Goal: Information Seeking & Learning: Learn about a topic

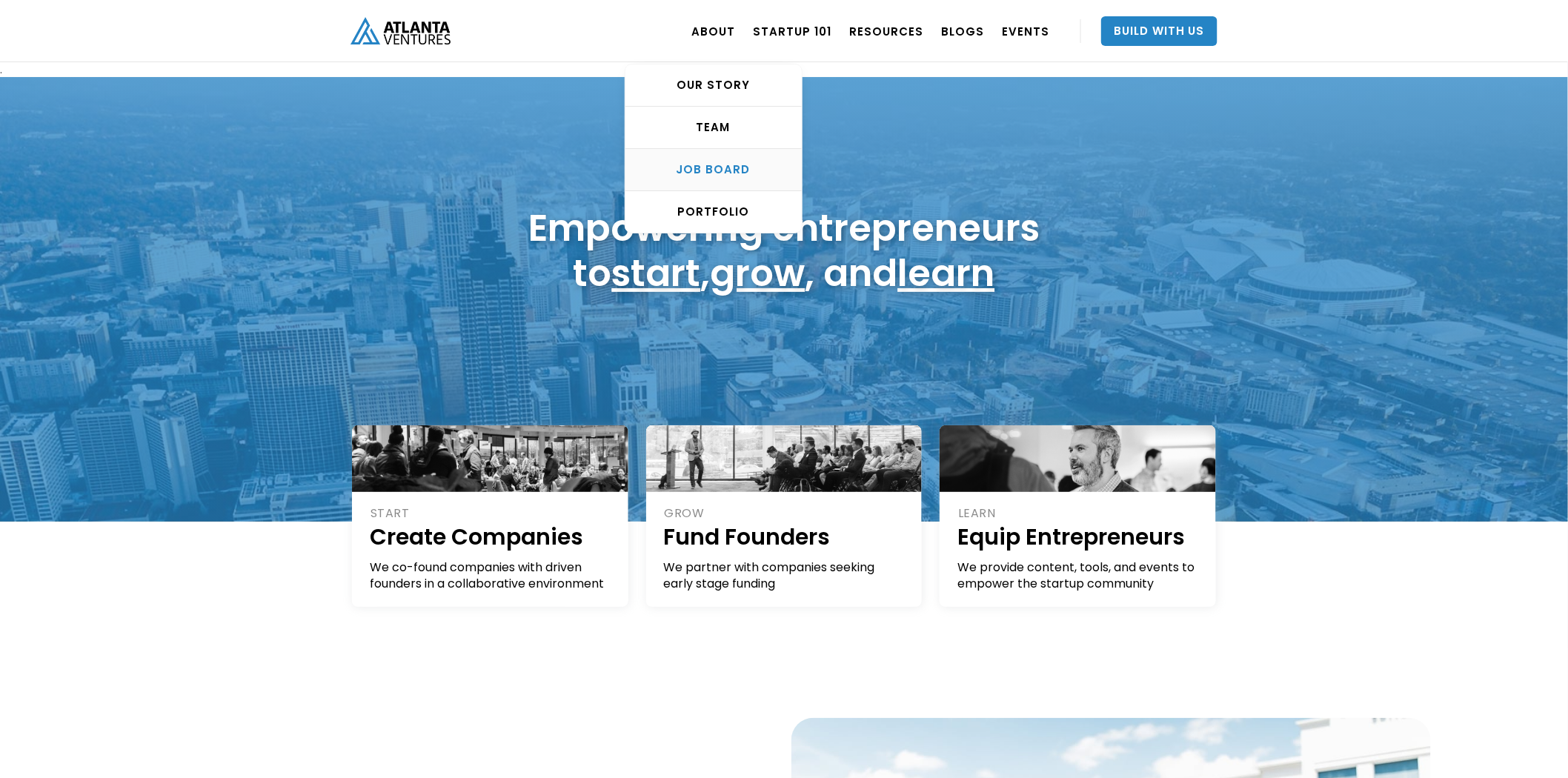
click at [736, 176] on div "Job Board" at bounding box center [714, 170] width 176 height 15
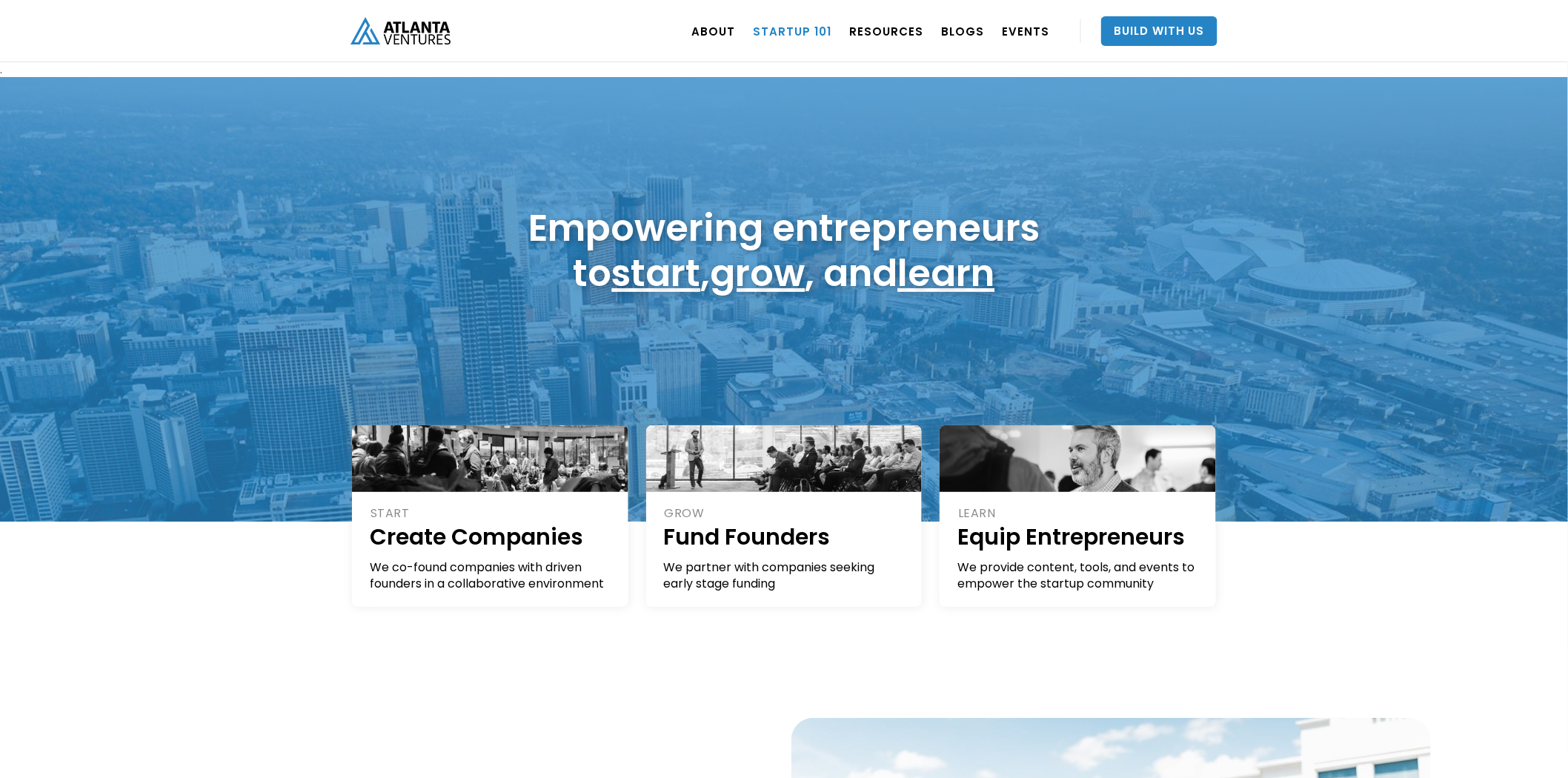
click at [807, 31] on link "Startup 101" at bounding box center [792, 31] width 79 height 42
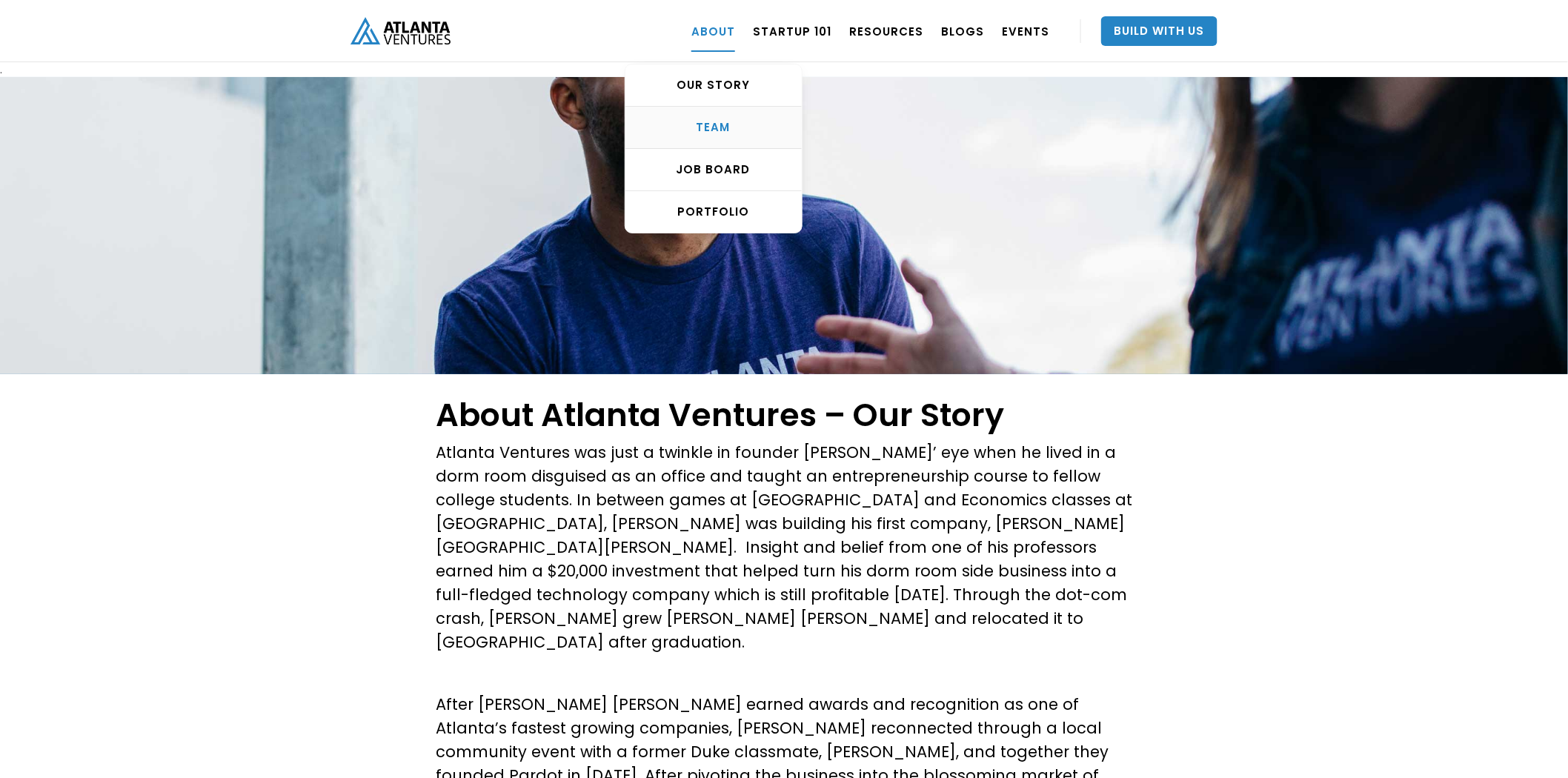
click at [725, 130] on div "TEAM" at bounding box center [714, 127] width 176 height 15
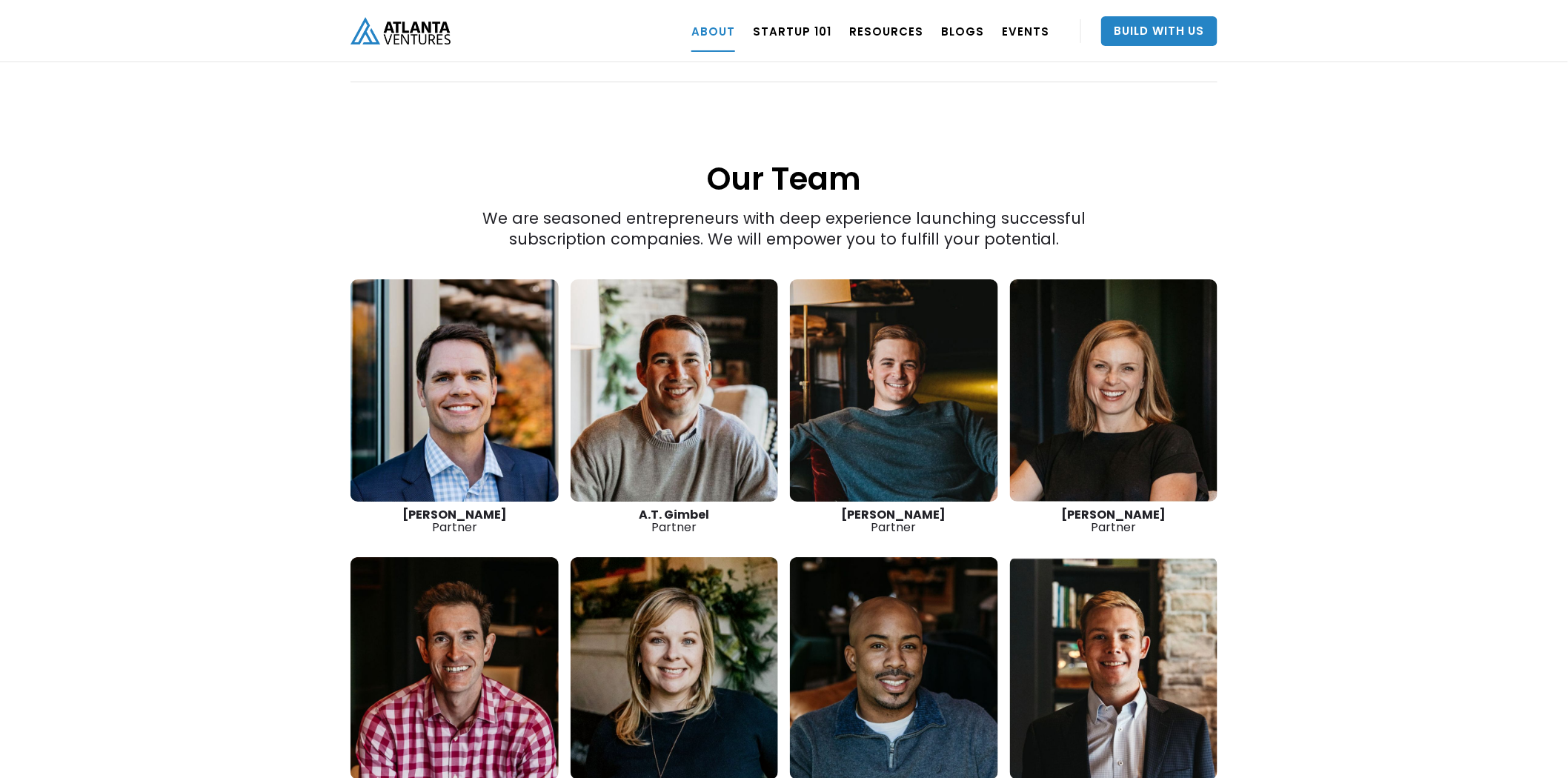
scroll to position [2048, 0]
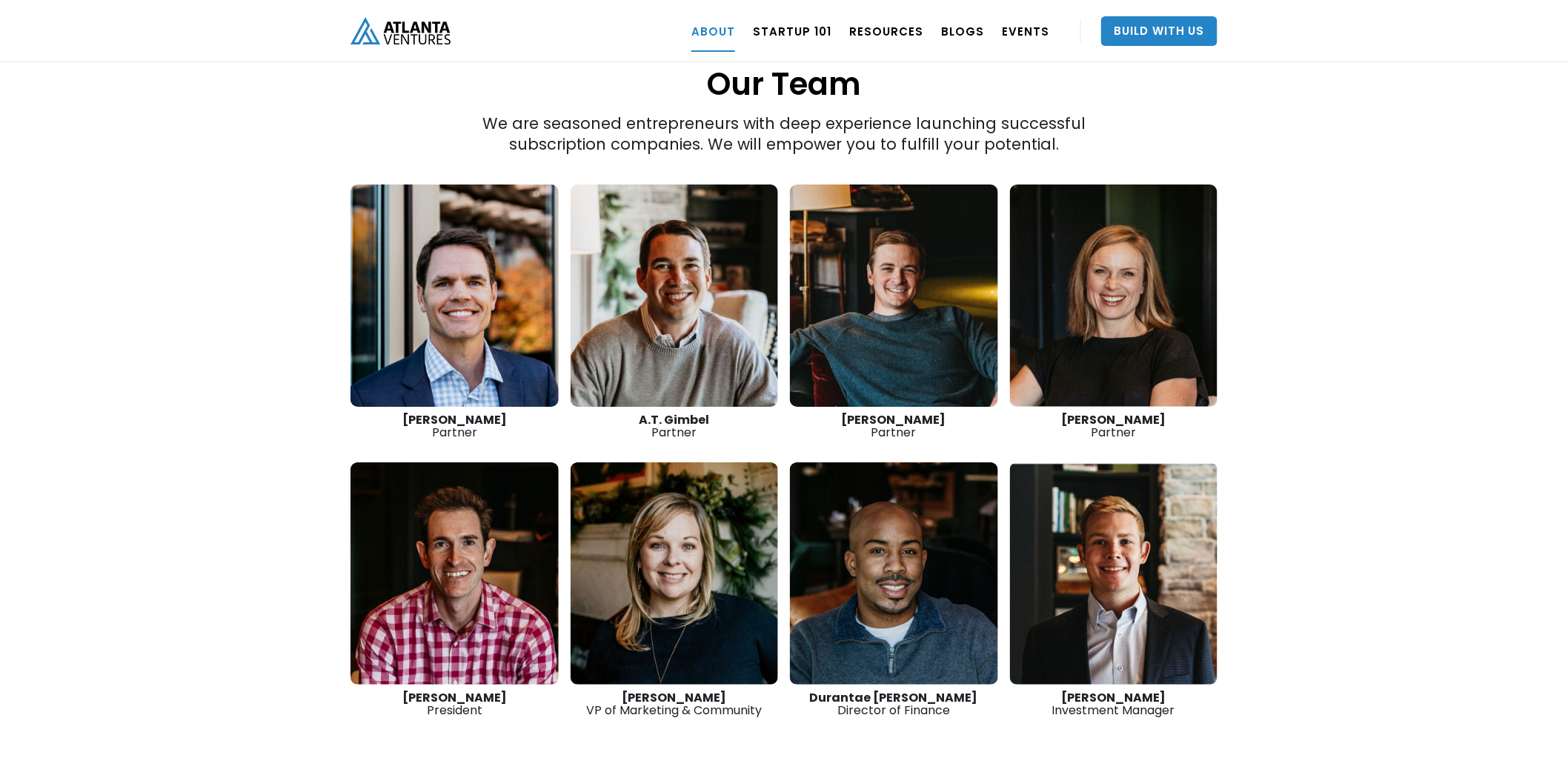
click at [919, 593] on link at bounding box center [894, 573] width 208 height 223
click at [1098, 573] on link at bounding box center [1114, 573] width 208 height 223
click at [1102, 319] on link at bounding box center [1114, 296] width 208 height 223
click at [476, 265] on link at bounding box center [454, 296] width 208 height 223
click at [497, 542] on link at bounding box center [454, 573] width 208 height 223
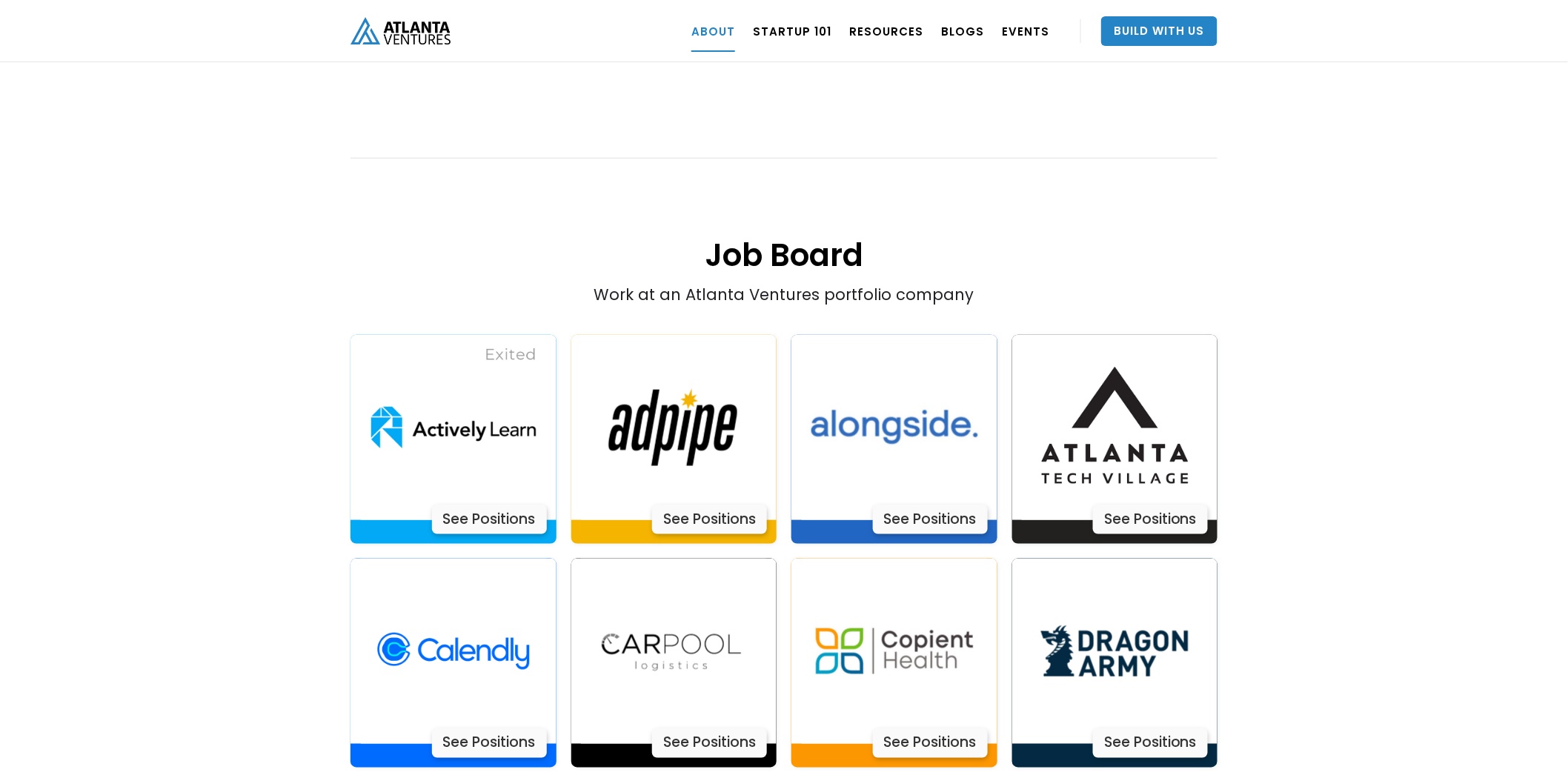
scroll to position [3201, 0]
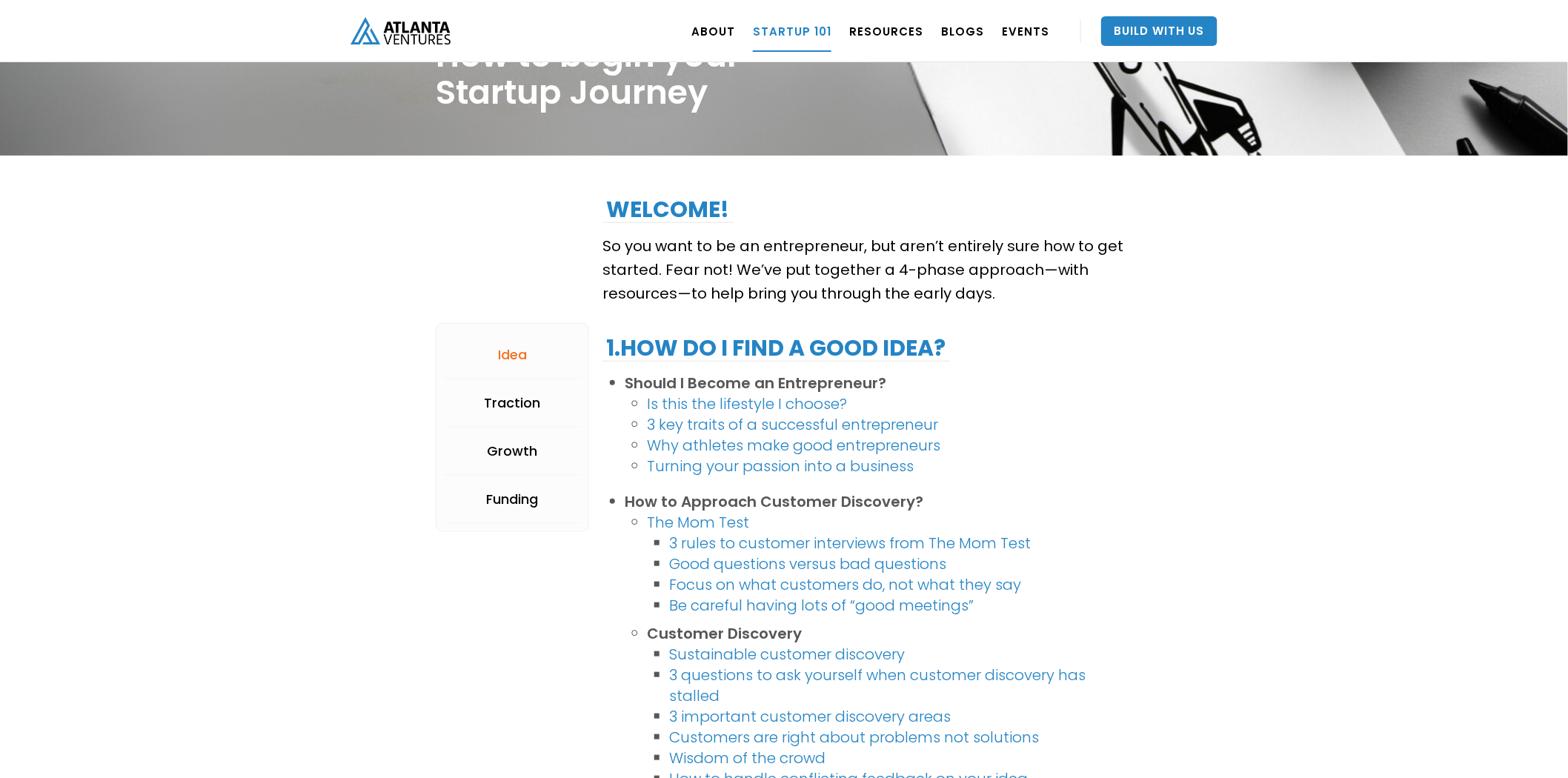
scroll to position [329, 0]
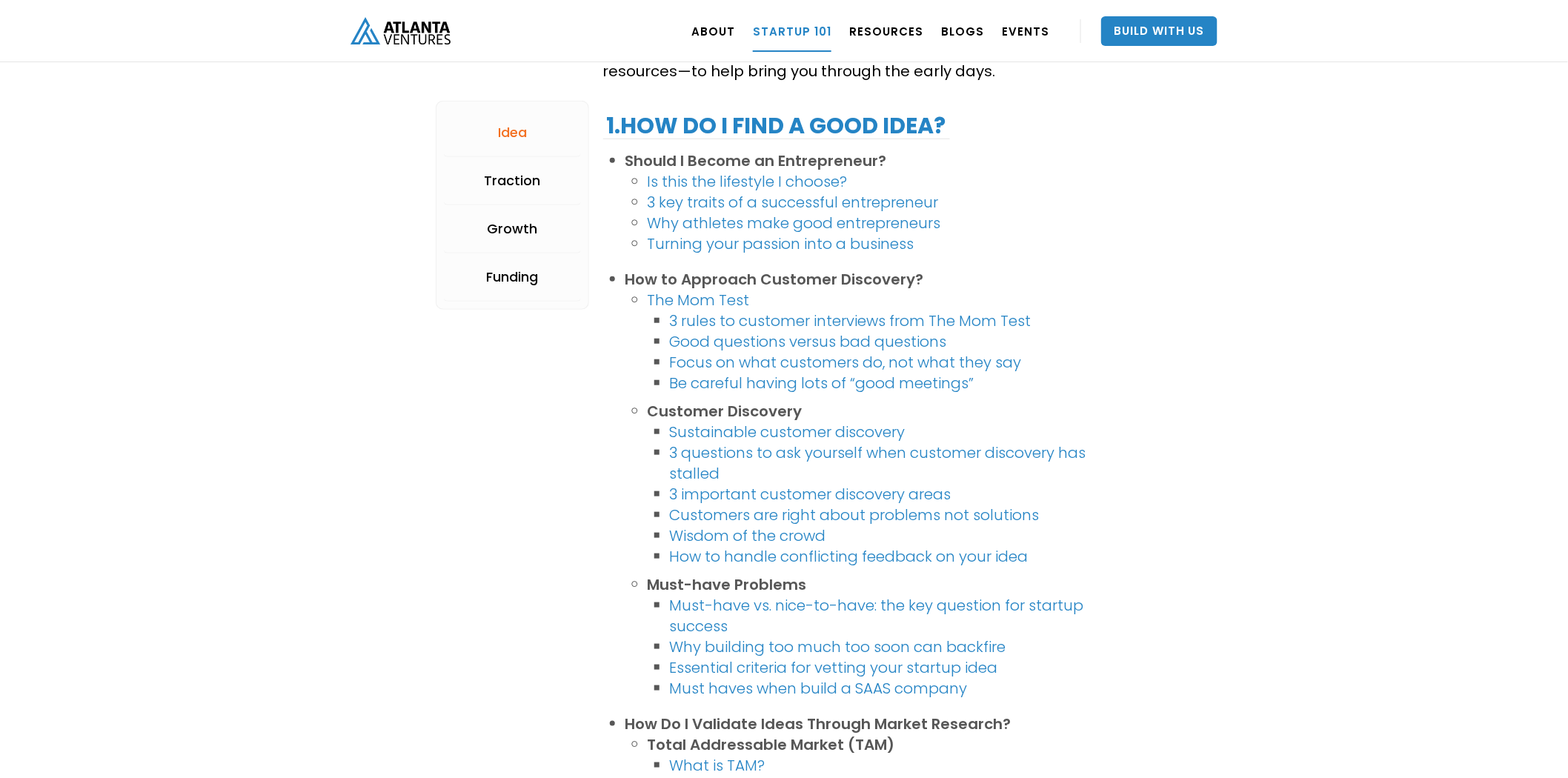
click at [836, 204] on link "3 key traits of a successful entrepreneur" at bounding box center [793, 202] width 291 height 20
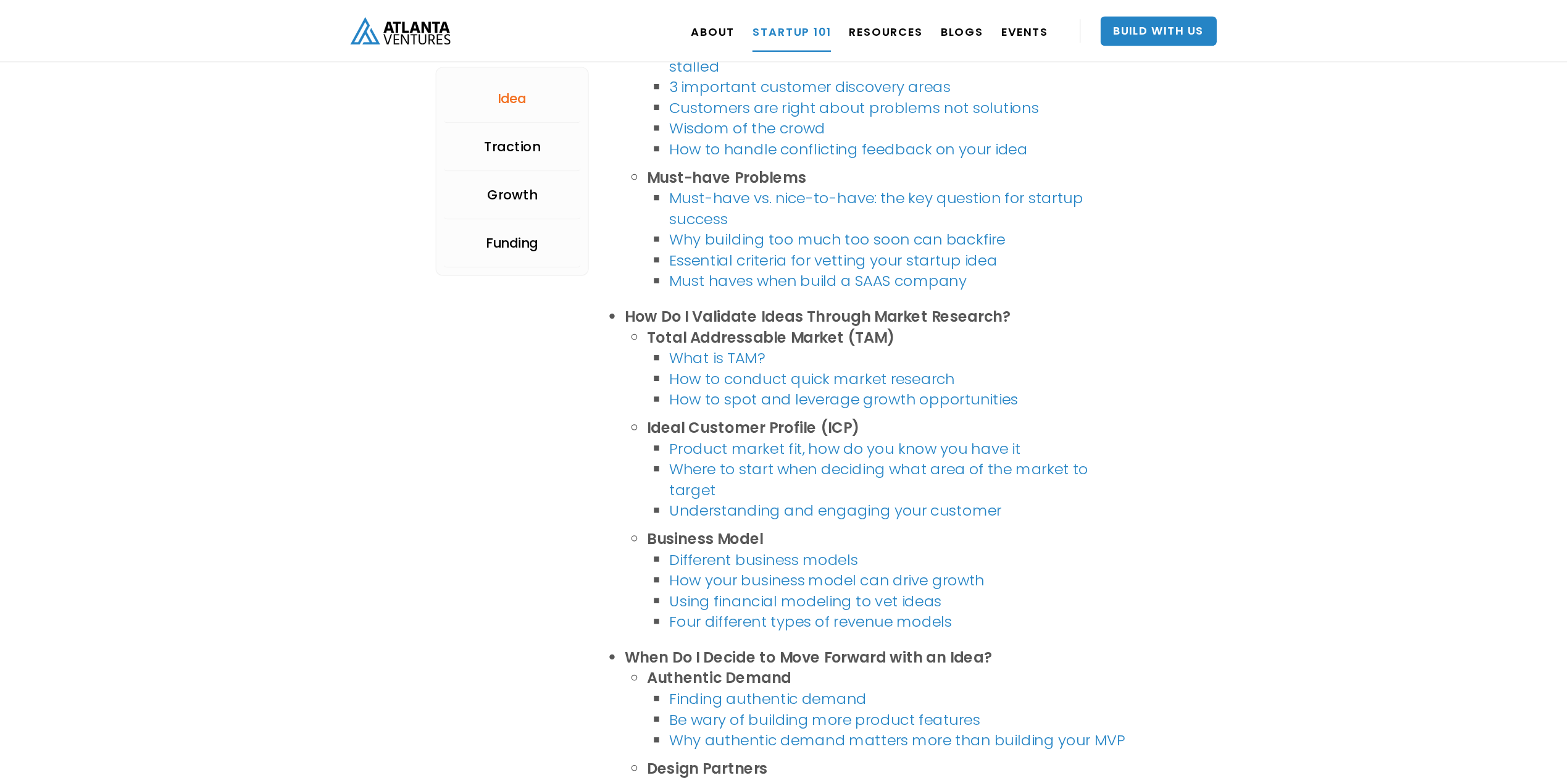
scroll to position [617, 0]
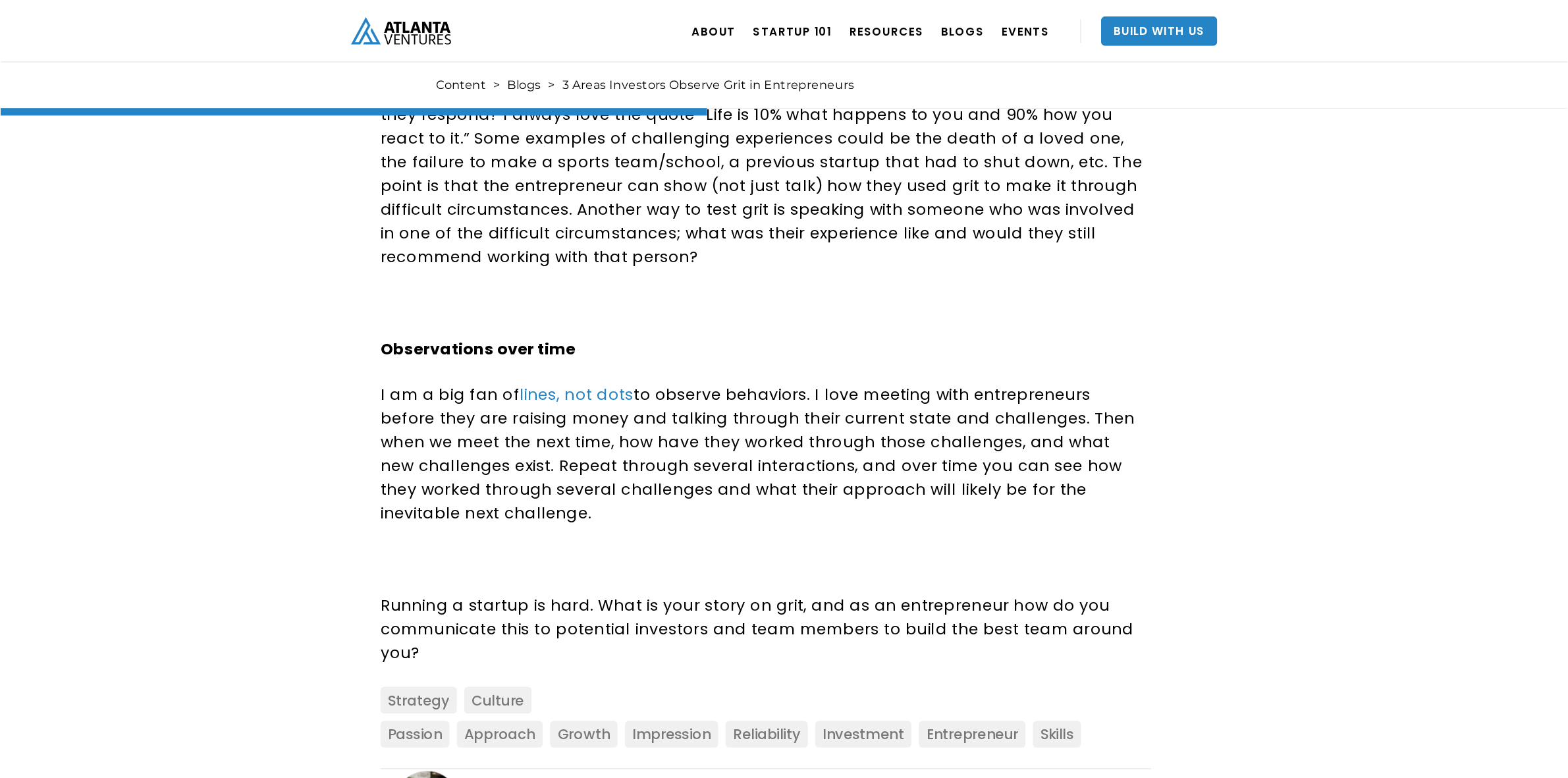
scroll to position [1098, 0]
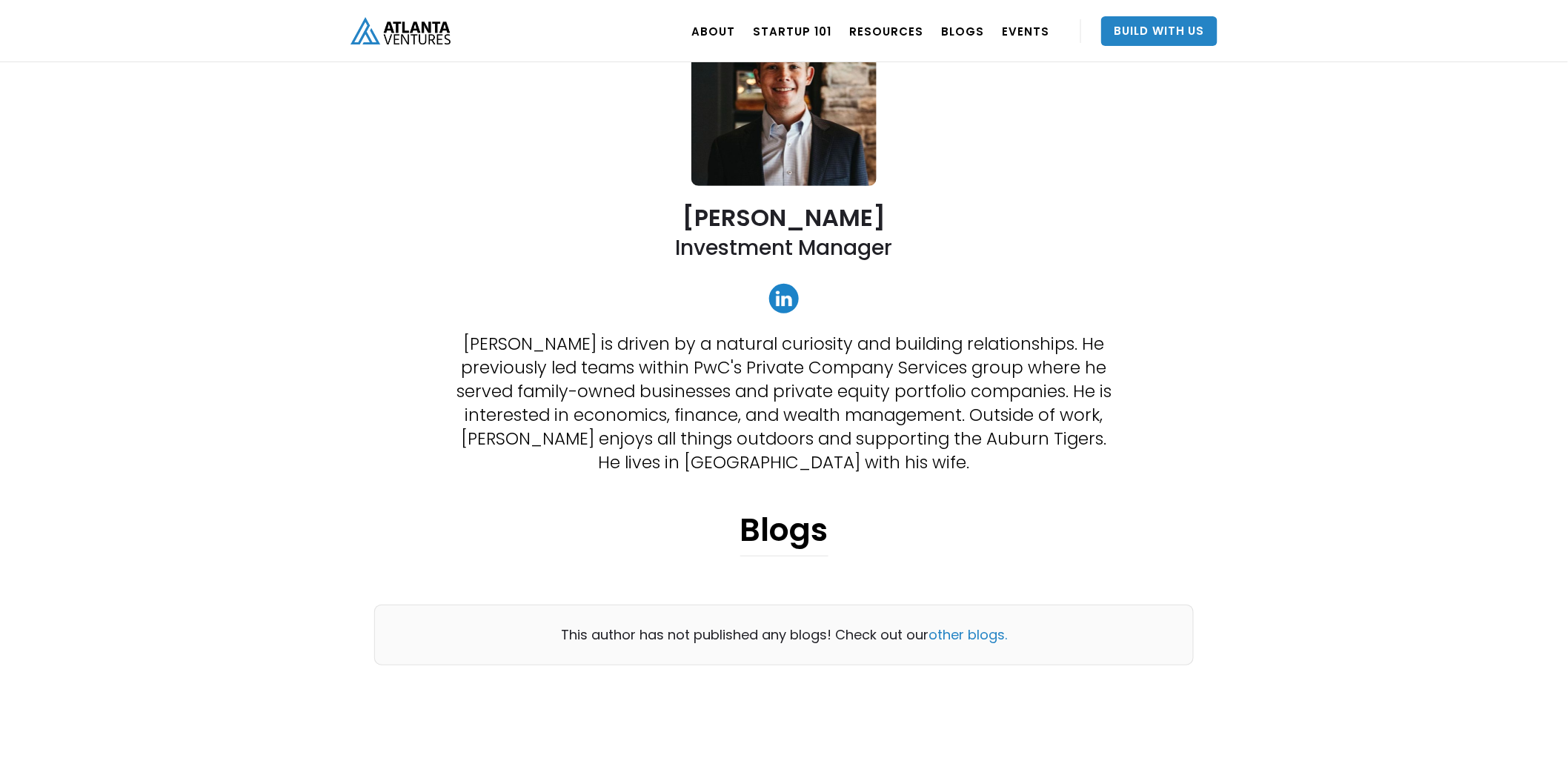
scroll to position [494, 0]
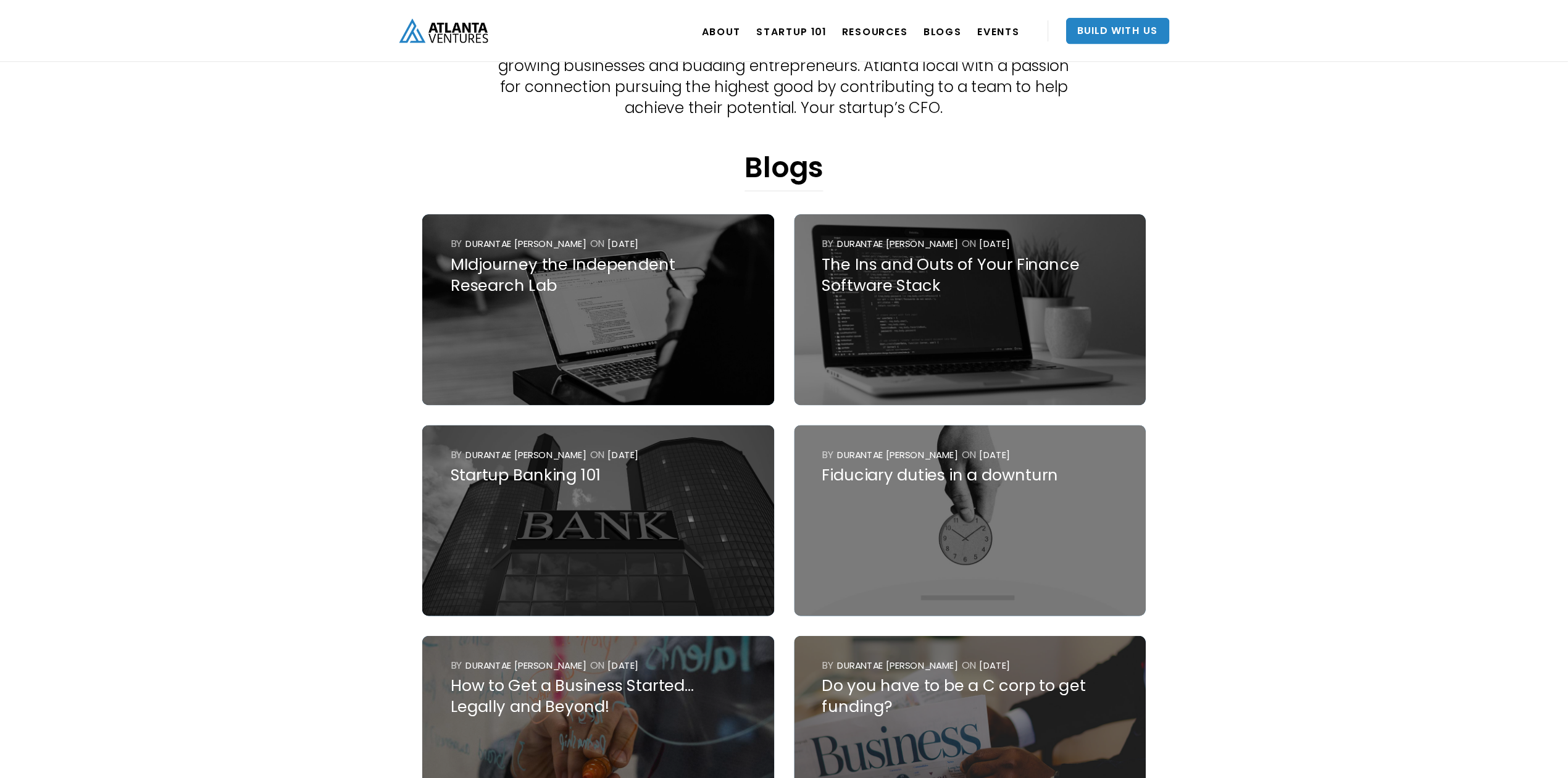
scroll to position [411, 0]
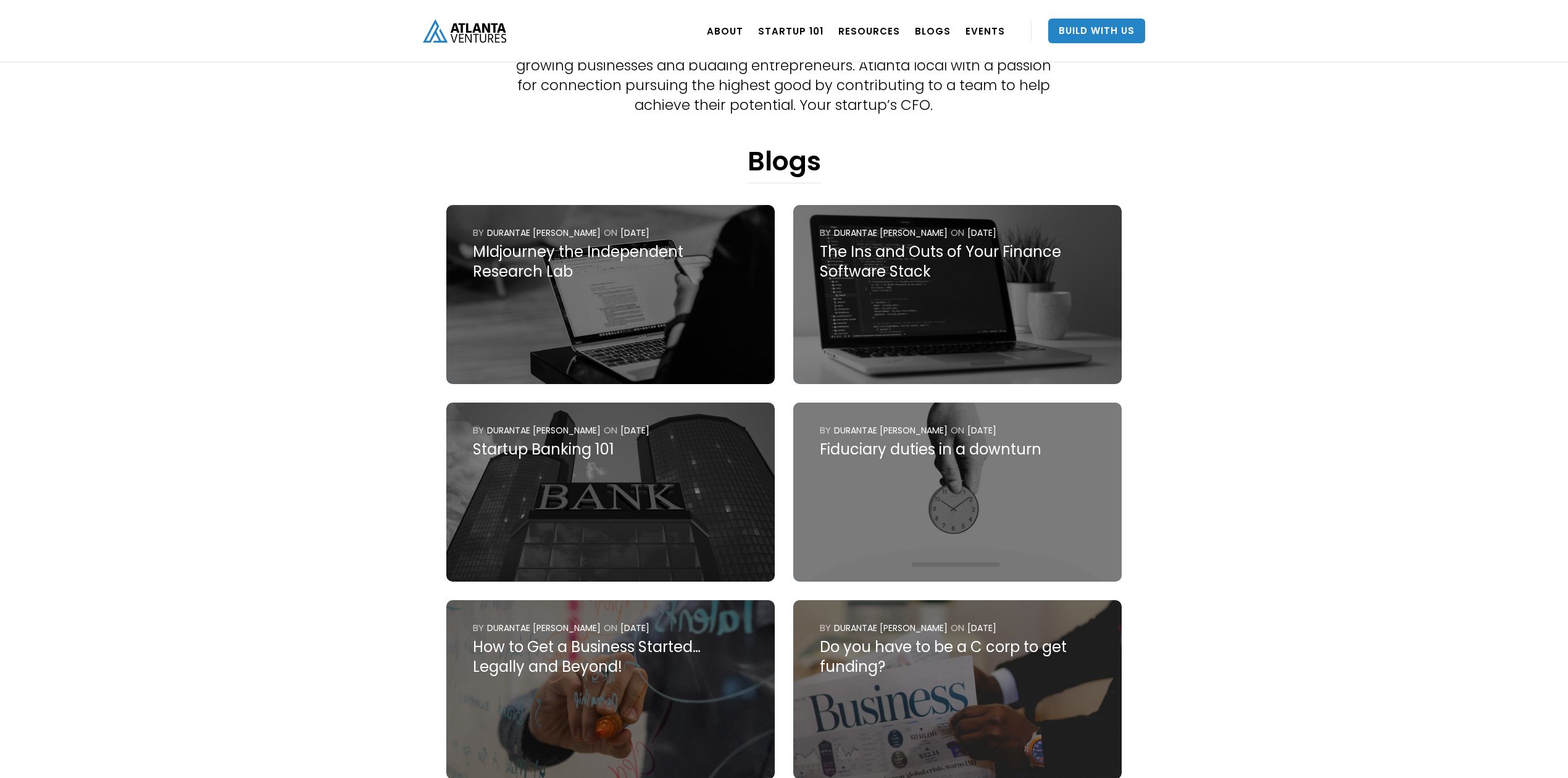
click at [914, 269] on div "The Ins and Outs of Your Finance Software Stack" at bounding box center [957, 262] width 276 height 40
click at [537, 454] on div "Startup Banking 101" at bounding box center [610, 449] width 276 height 20
click at [1015, 445] on div "Fiduciary duties in a downturn" at bounding box center [957, 449] width 276 height 20
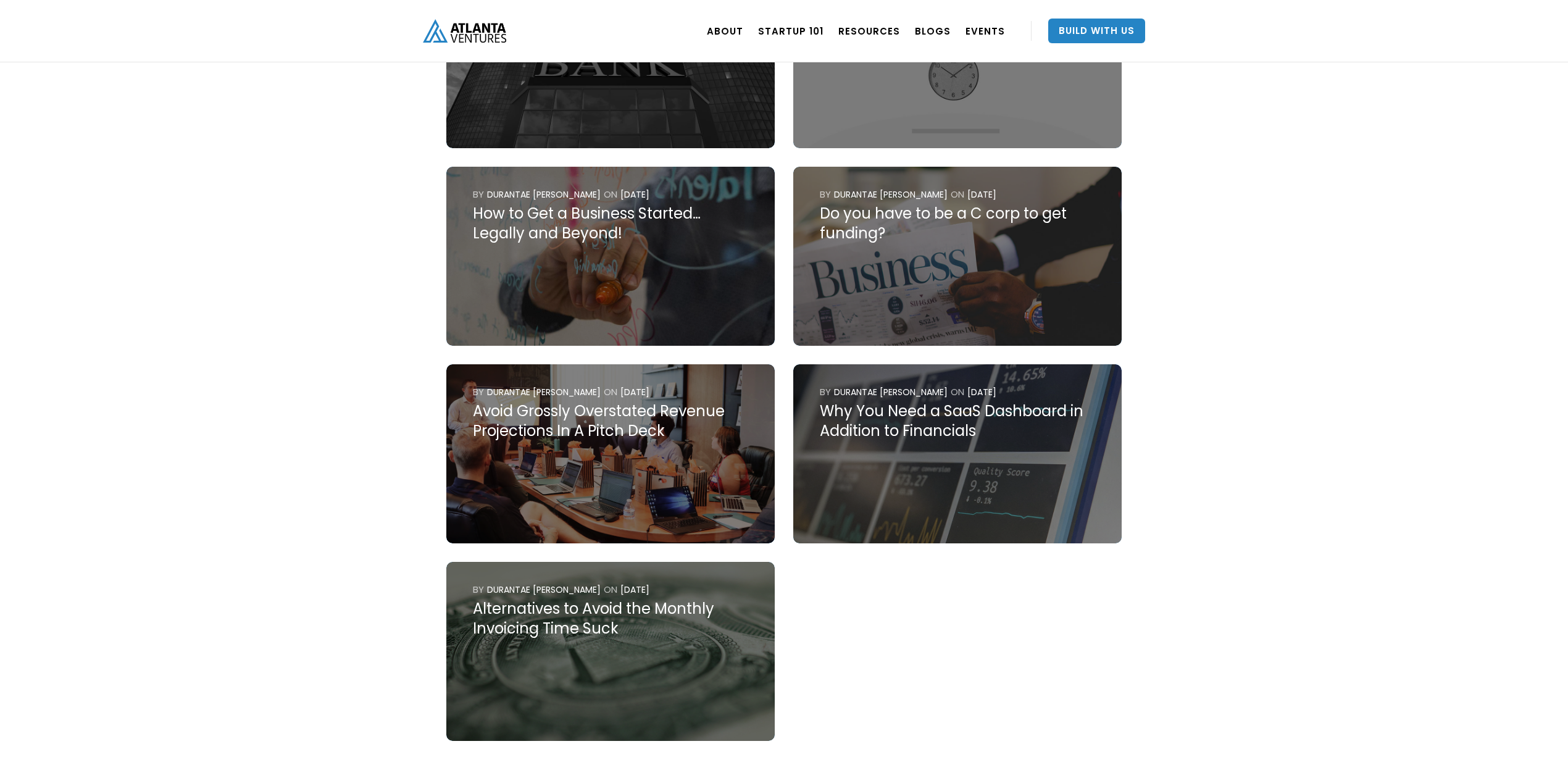
scroll to position [905, 0]
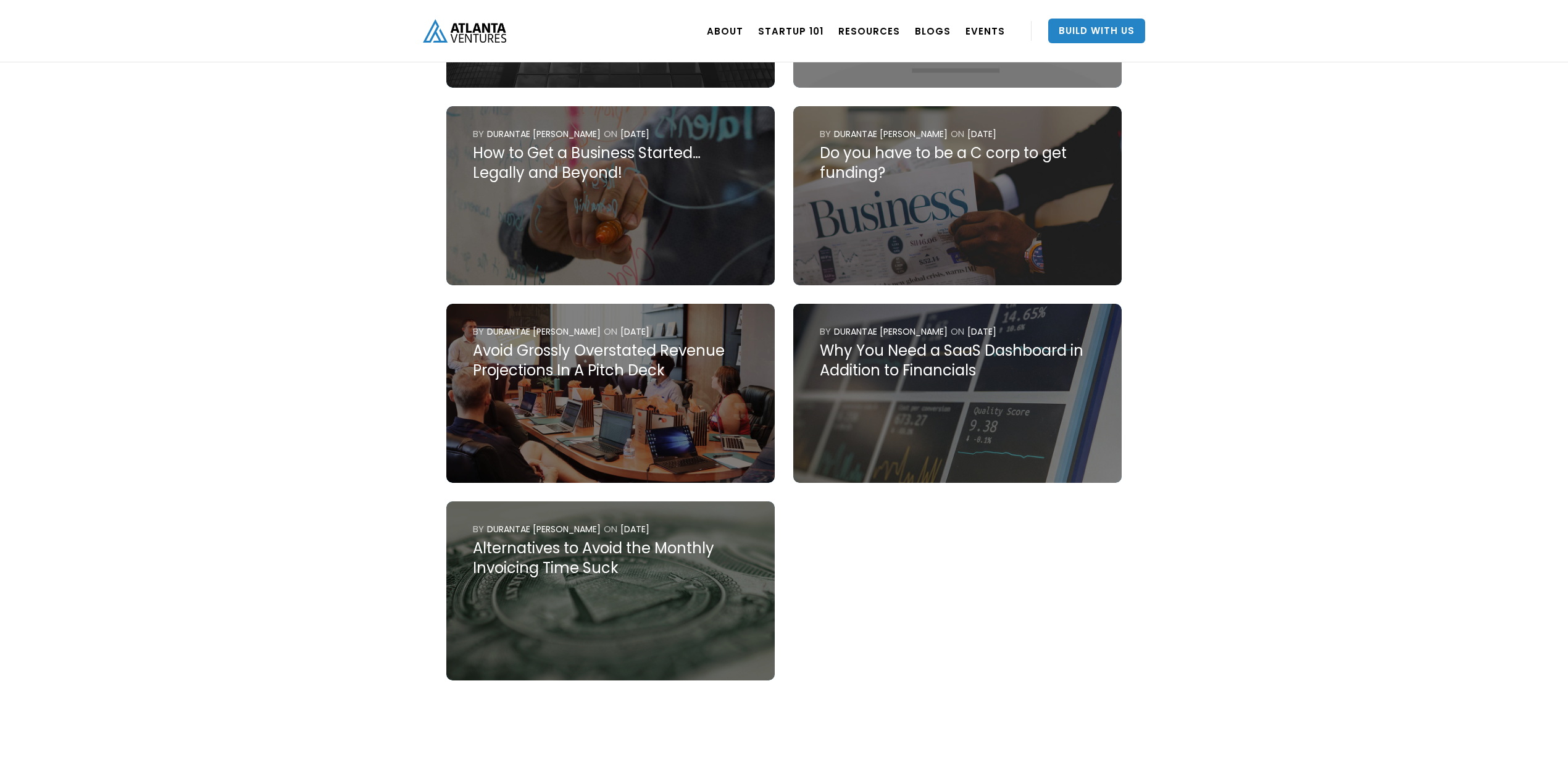
click at [953, 350] on div "Why You Need a SaaS Dashboard in Addition to Financials" at bounding box center [957, 360] width 276 height 40
click at [552, 558] on div "Alternatives to Avoid the Monthly Invoicing Time Suck" at bounding box center [610, 558] width 276 height 40
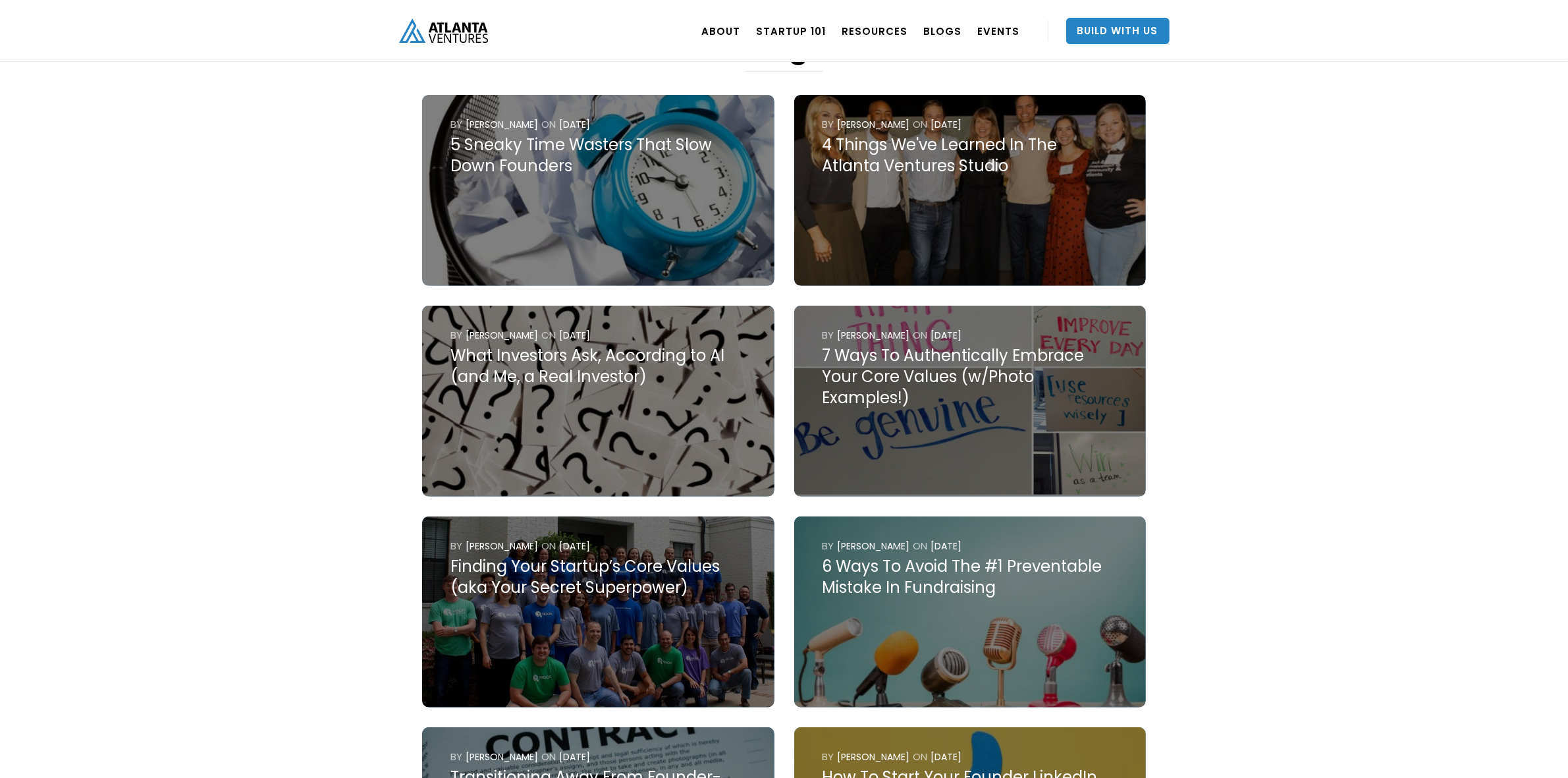
scroll to position [659, 0]
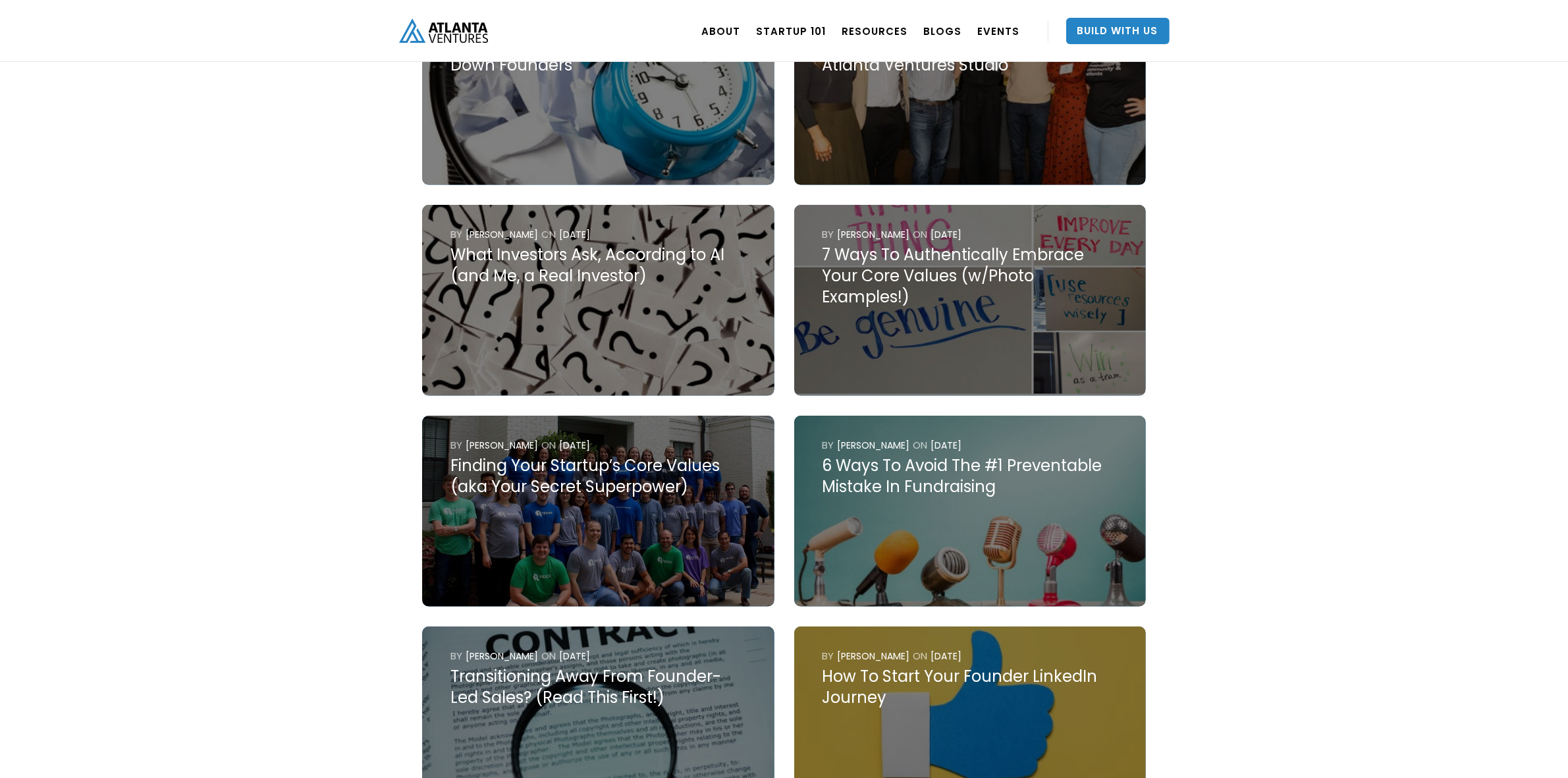
click at [910, 245] on div "7 Ways To Authentically Embrace Your Core Values (w/Photo Examples!)" at bounding box center [969, 276] width 296 height 63
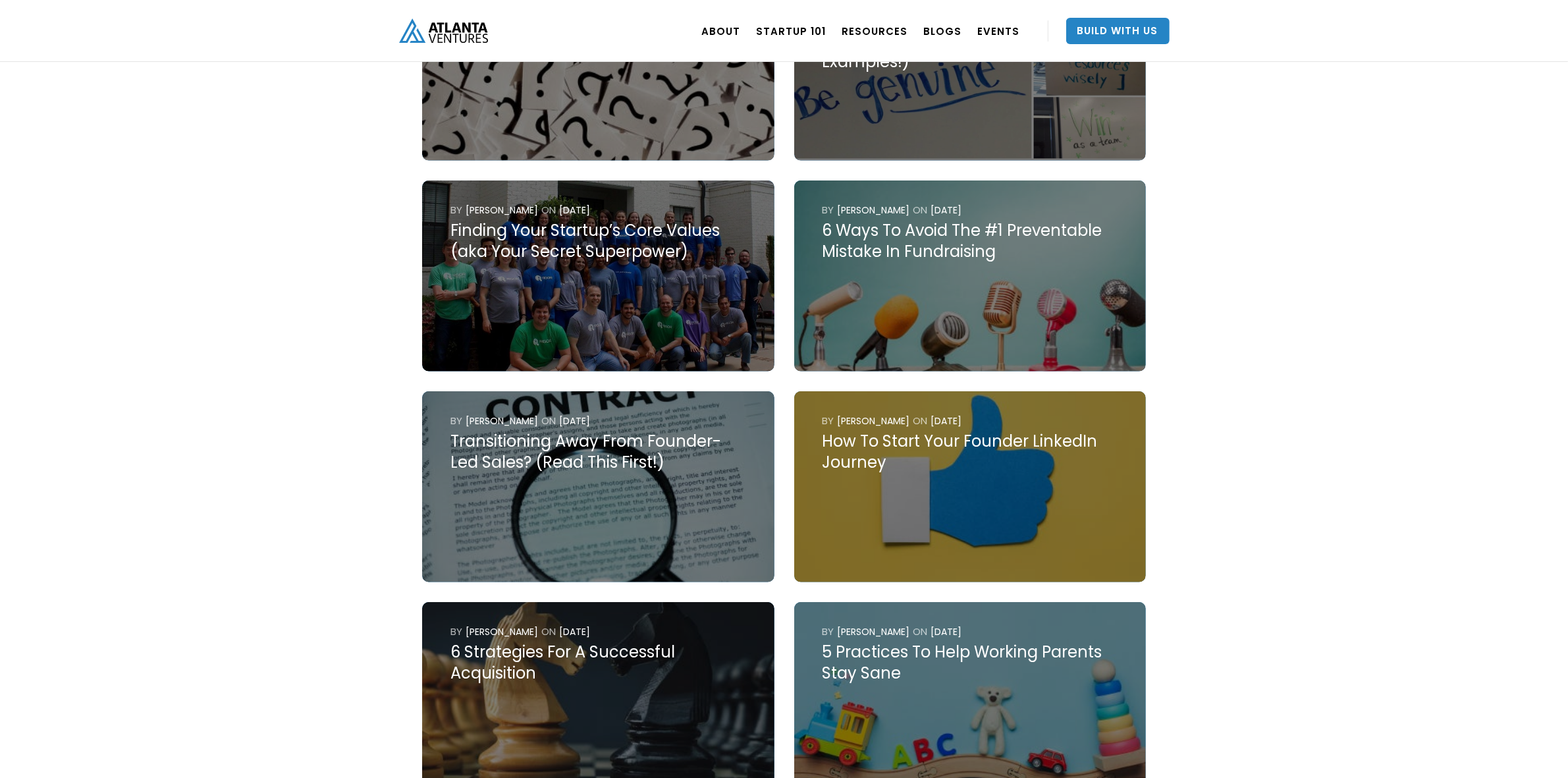
scroll to position [989, 0]
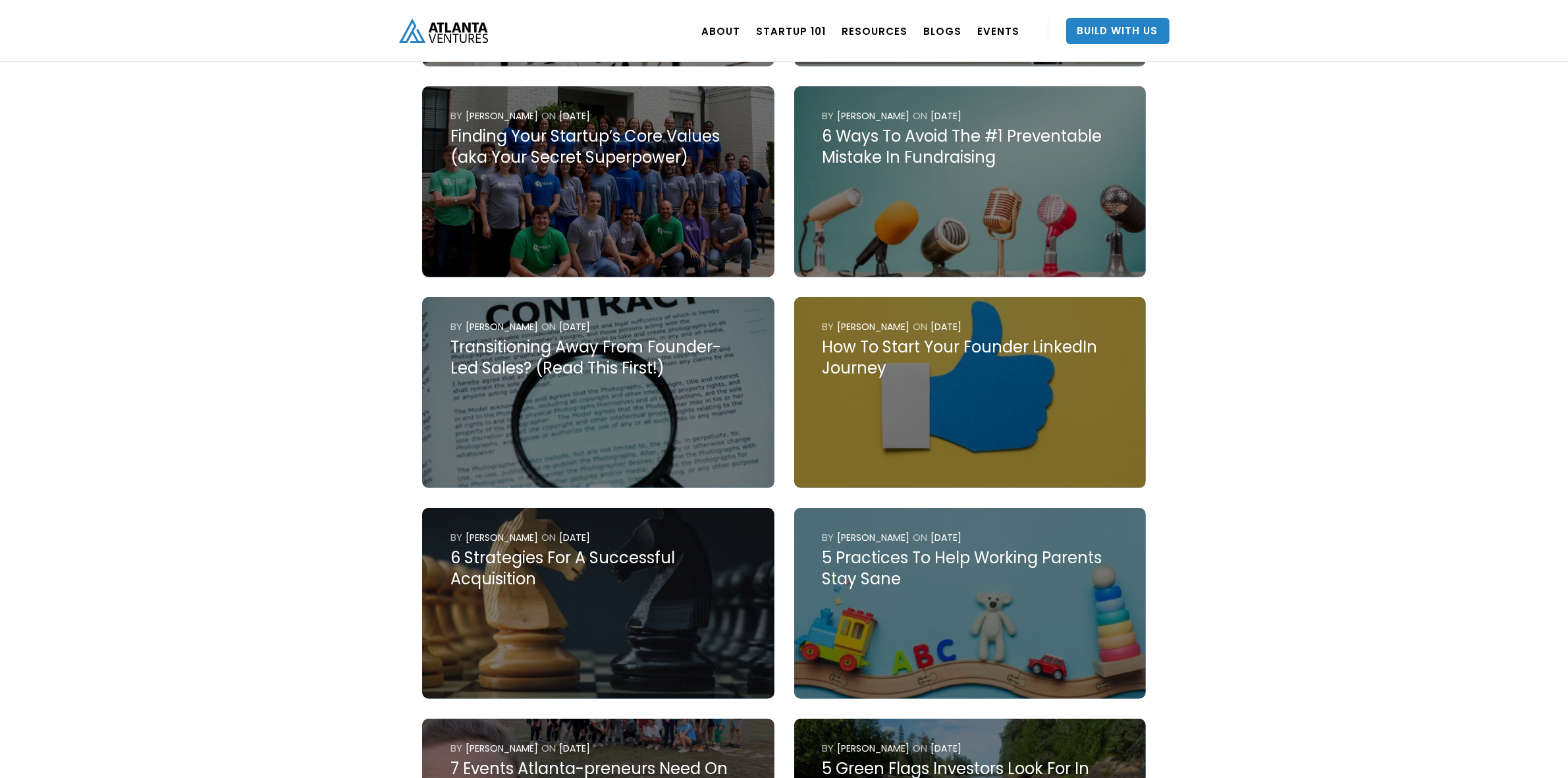
click at [976, 337] on div "How To Start Your Founder LinkedIn Journey" at bounding box center [969, 358] width 296 height 42
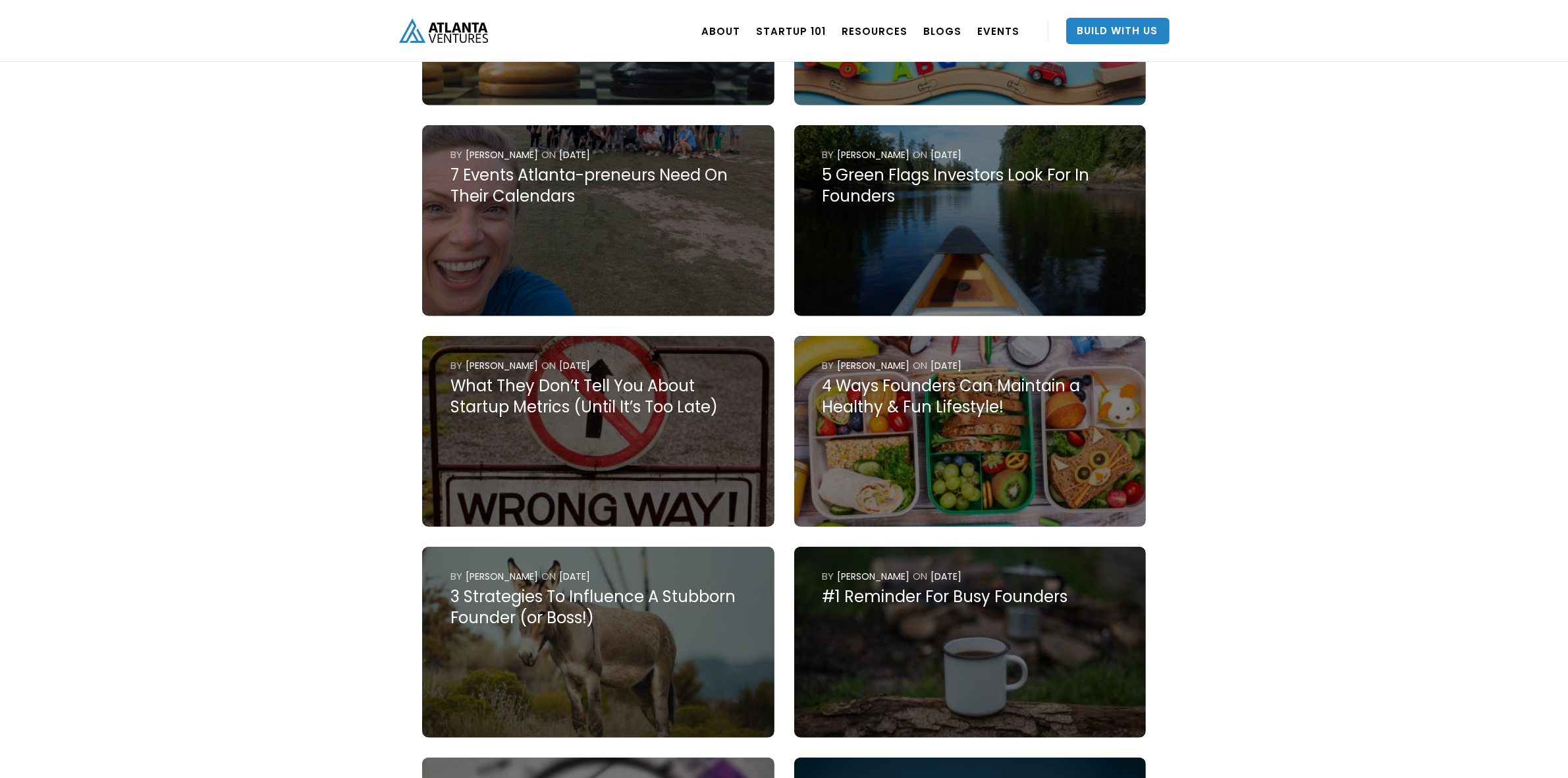
scroll to position [1483, 0]
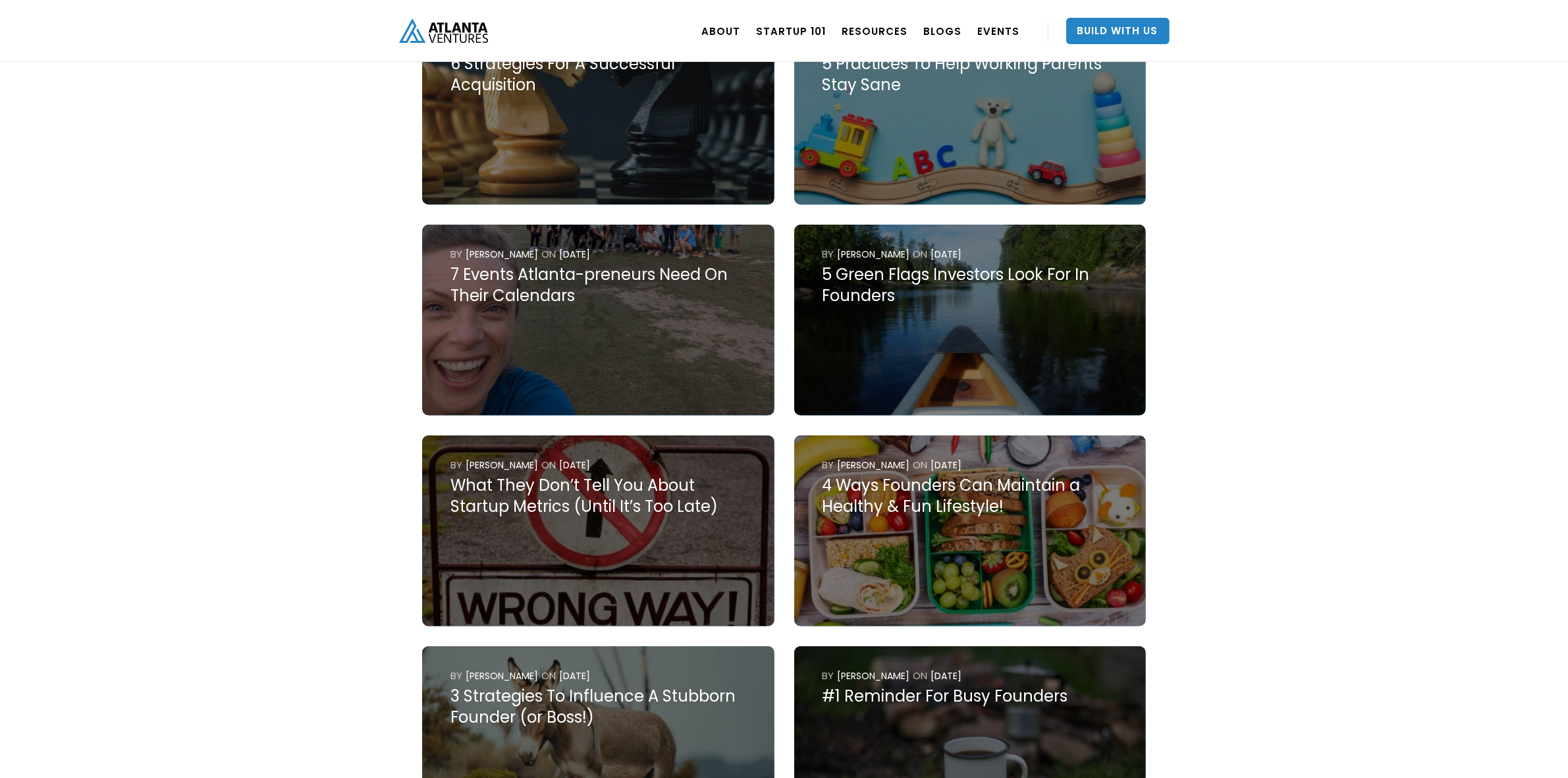
click at [906, 264] on div "5 Green Flags Investors Look For In Founders" at bounding box center [969, 285] width 296 height 42
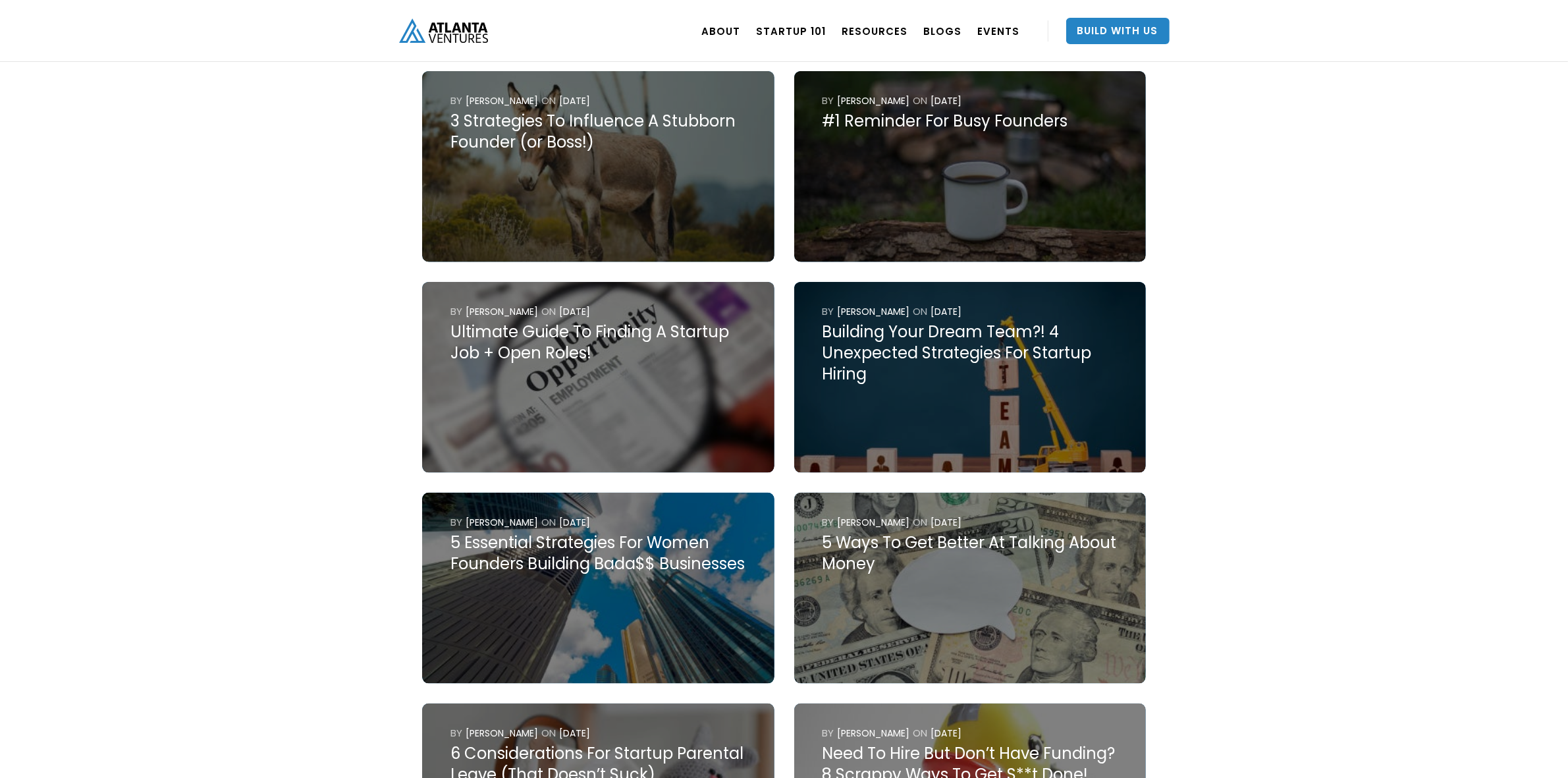
scroll to position [2059, 0]
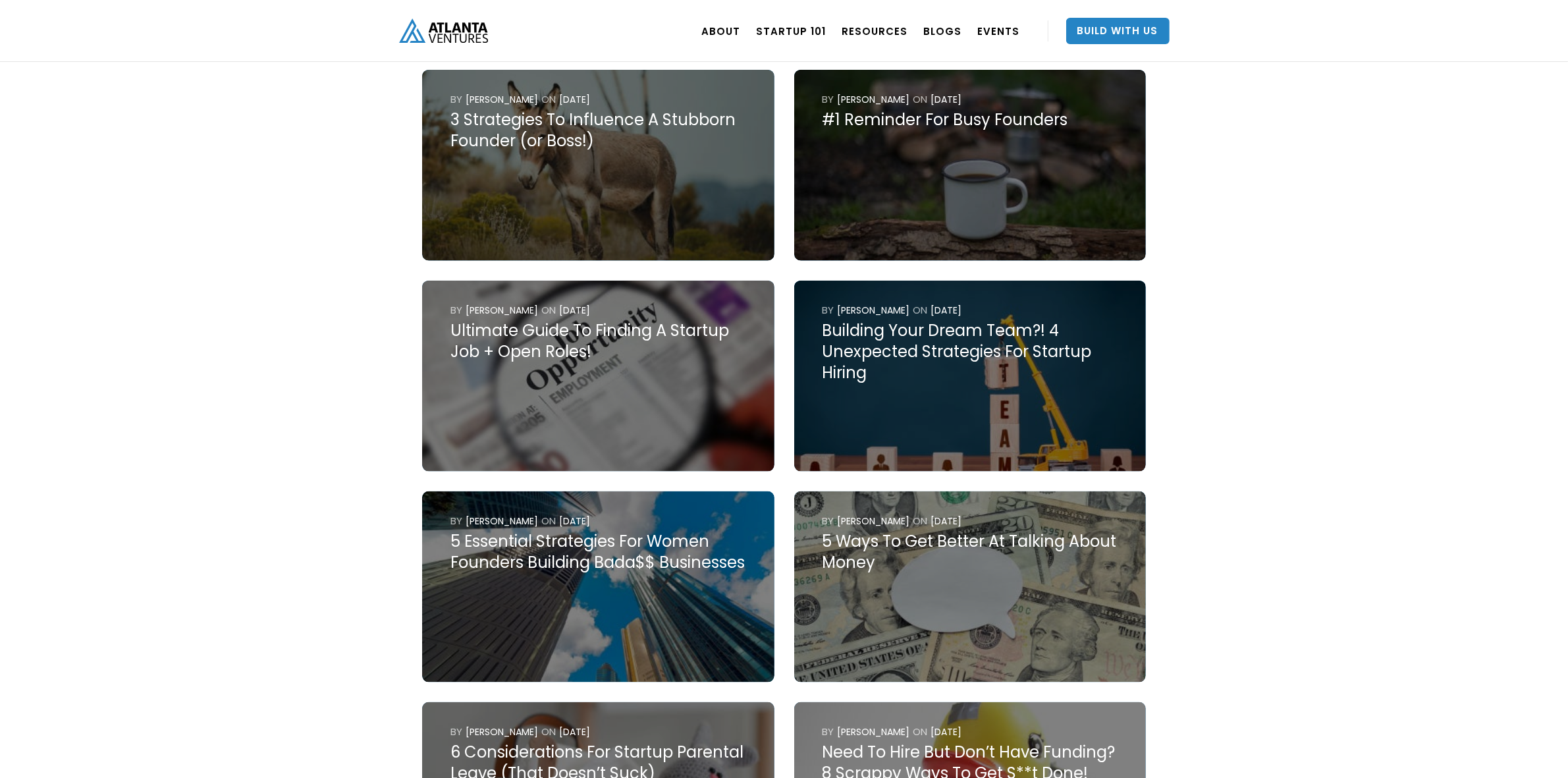
click at [604, 320] on div "Ultimate Guide To Finding A Startup Job + Open Roles!" at bounding box center [598, 341] width 296 height 42
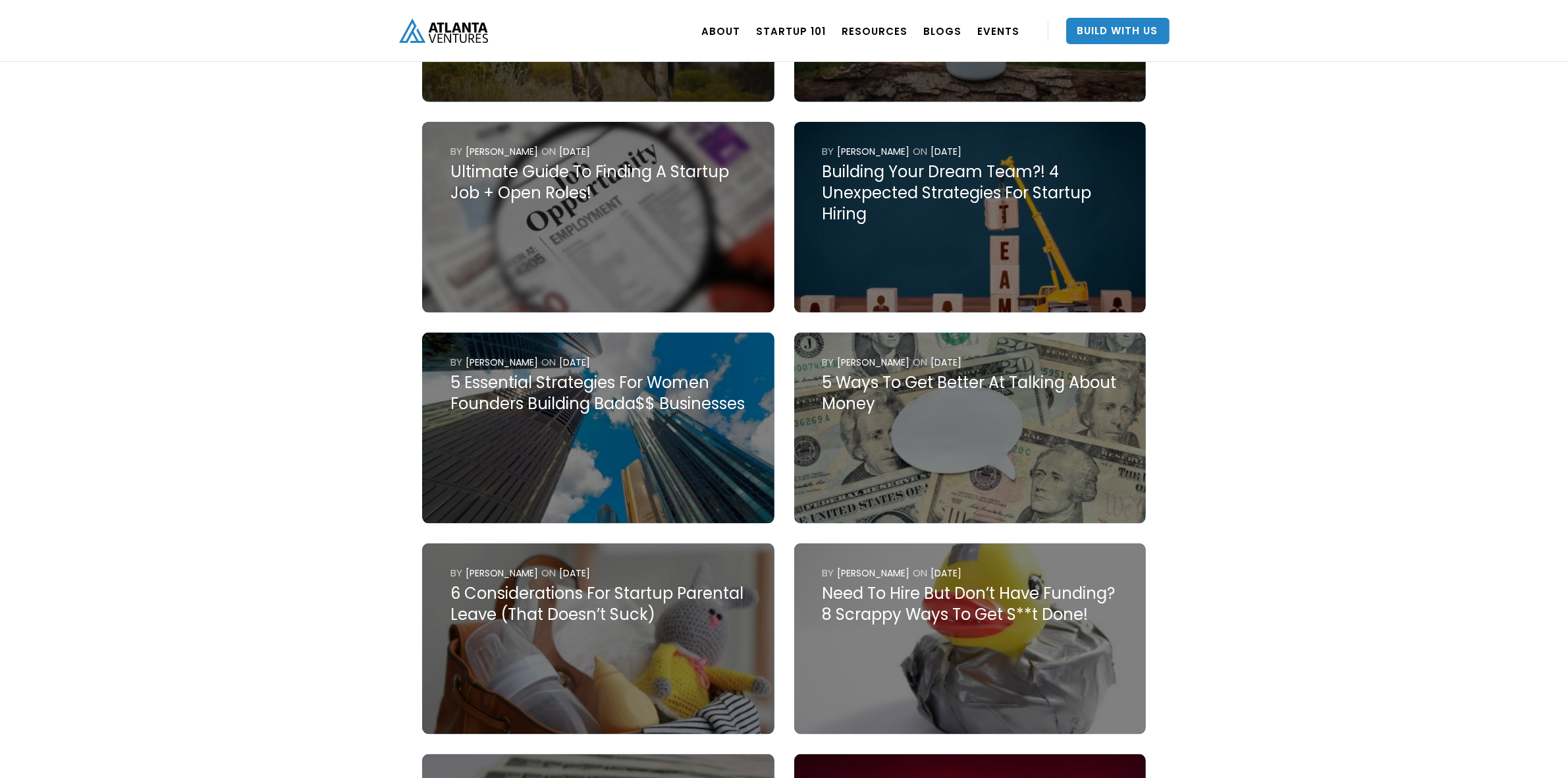
scroll to position [2224, 0]
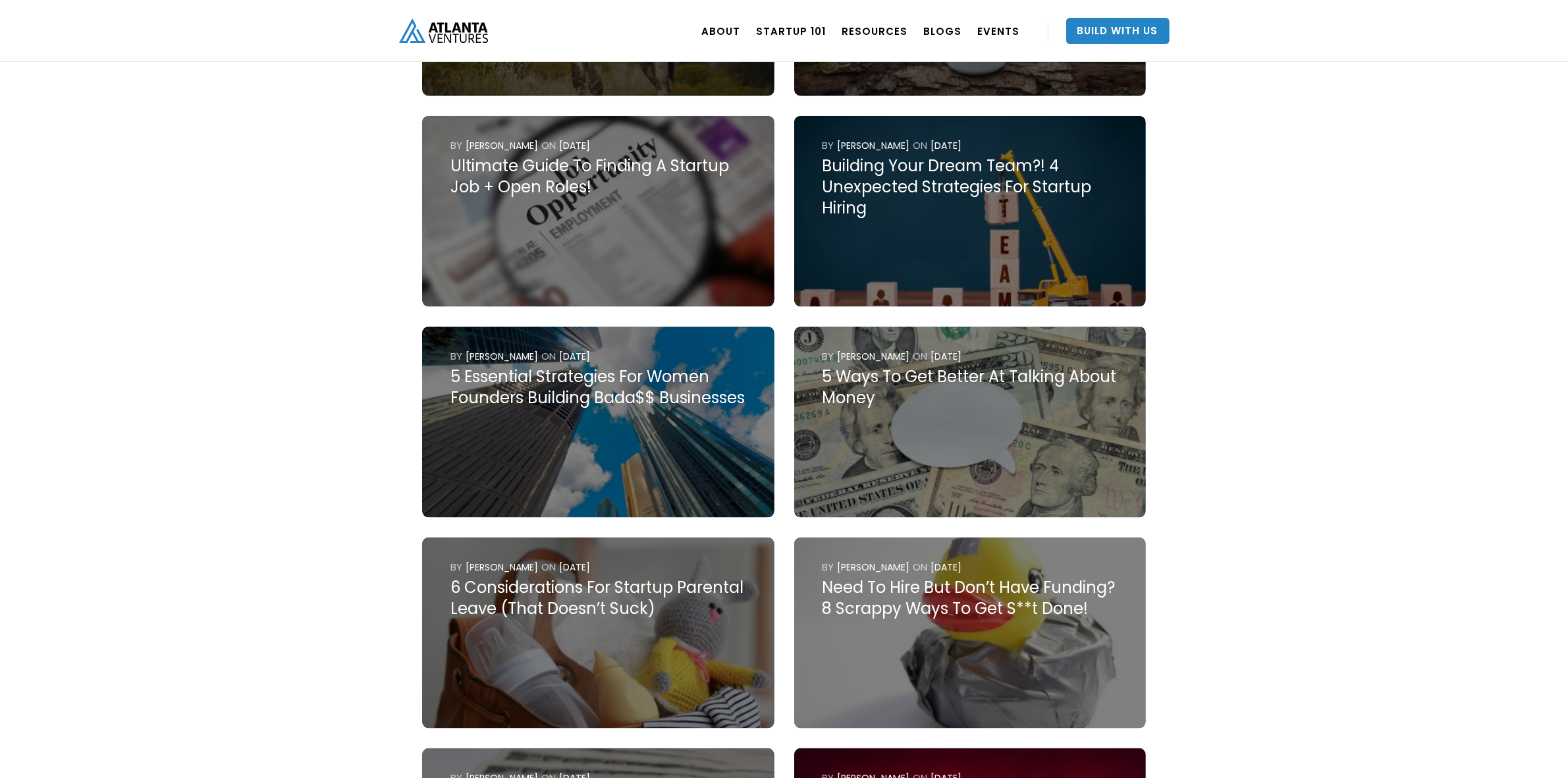
click at [898, 370] on div "5 Ways To Get Better At Talking About Money" at bounding box center [969, 387] width 296 height 42
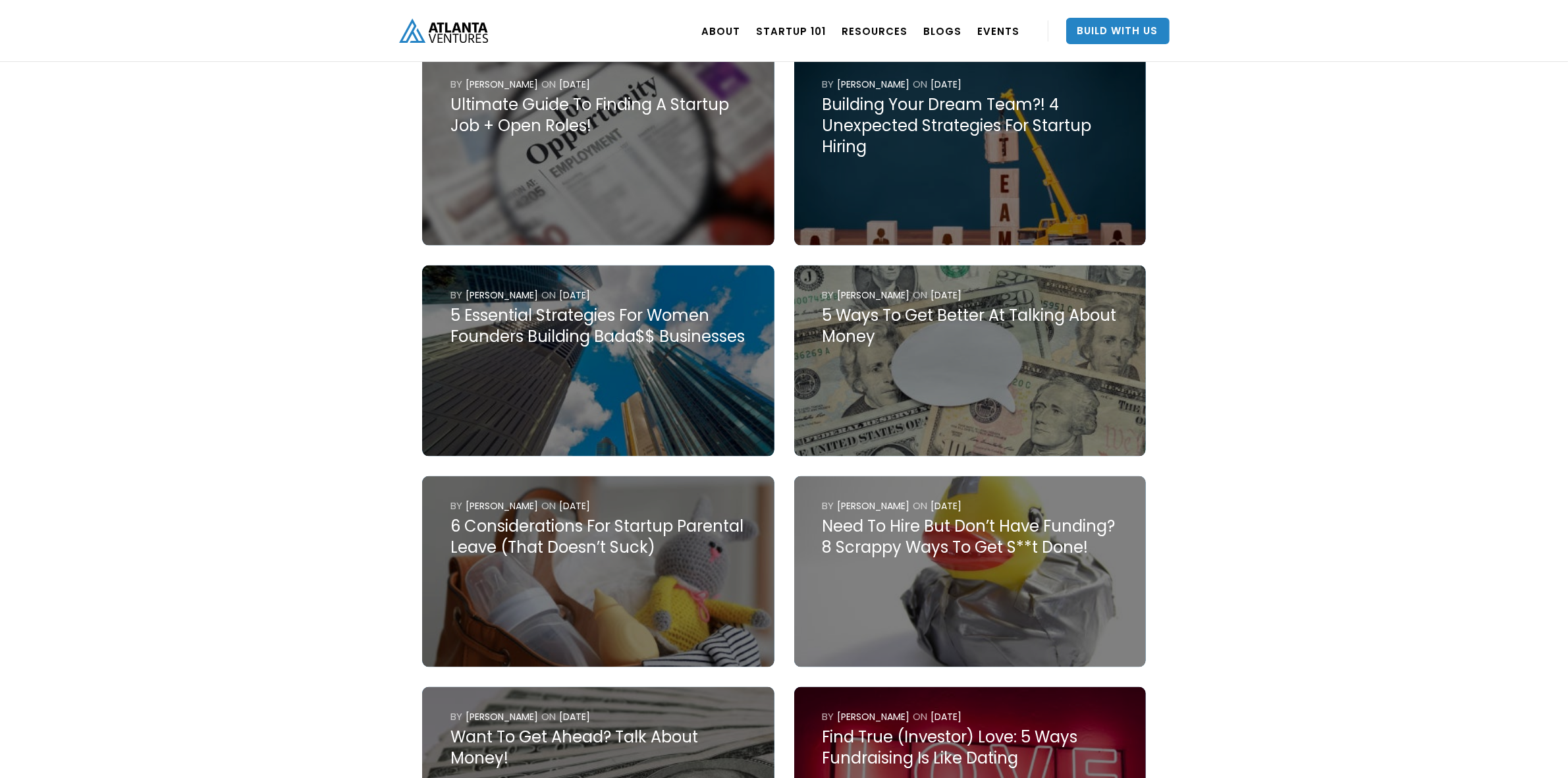
scroll to position [2389, 0]
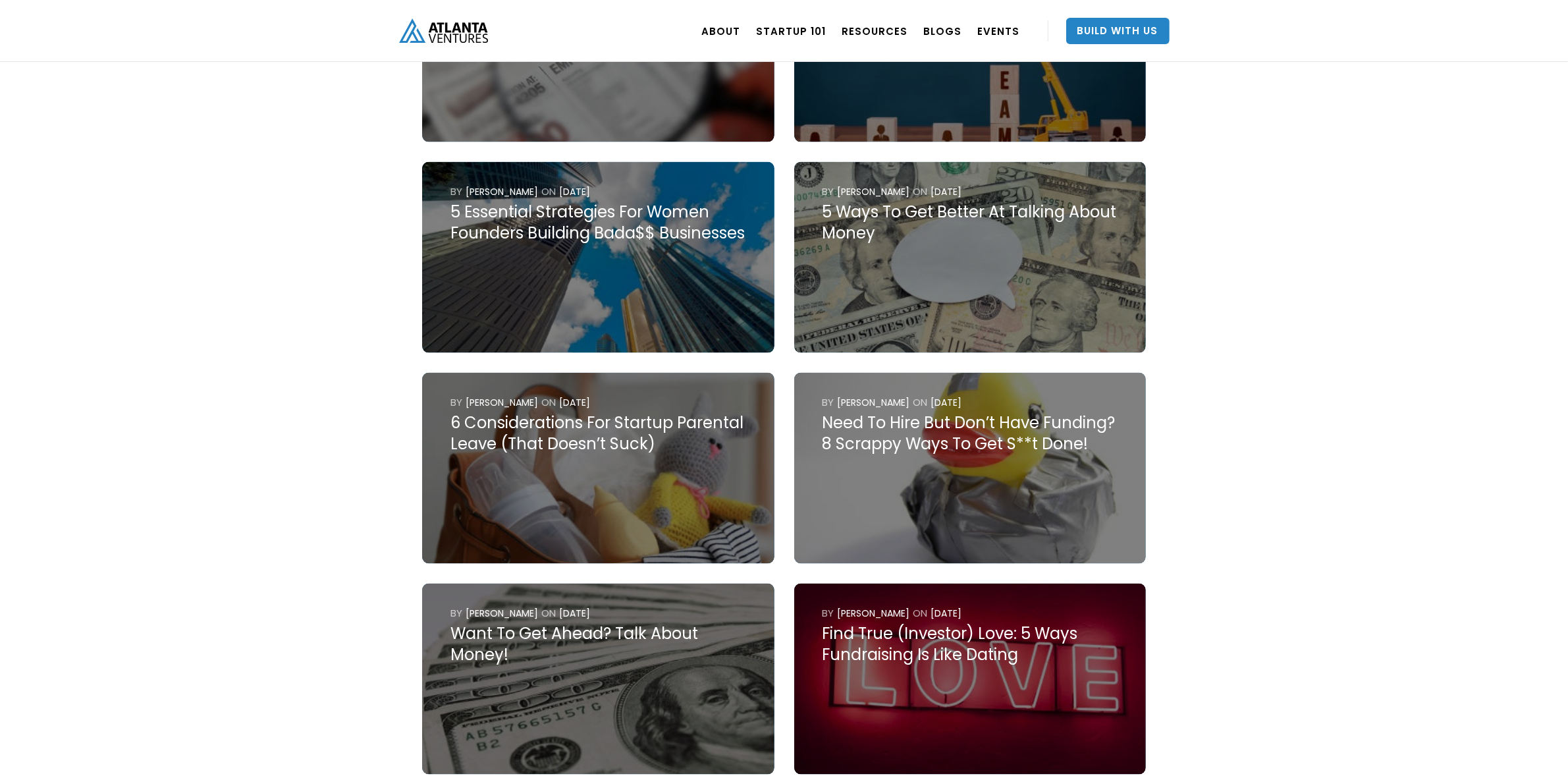
click at [478, 230] on div "5 Essential Strategies For Women Founders Building Bada$$ Businesses" at bounding box center [598, 222] width 296 height 42
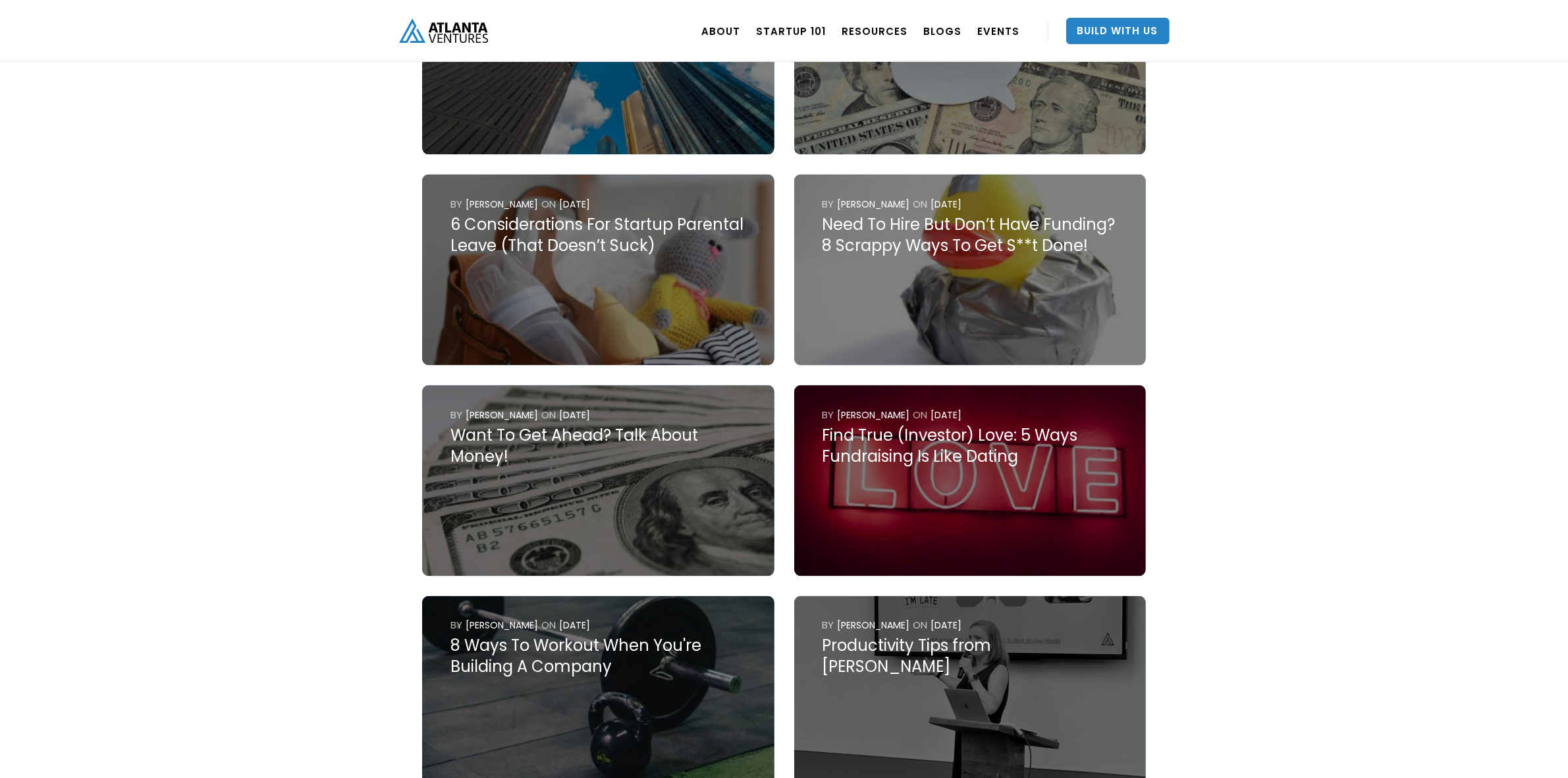
scroll to position [2636, 0]
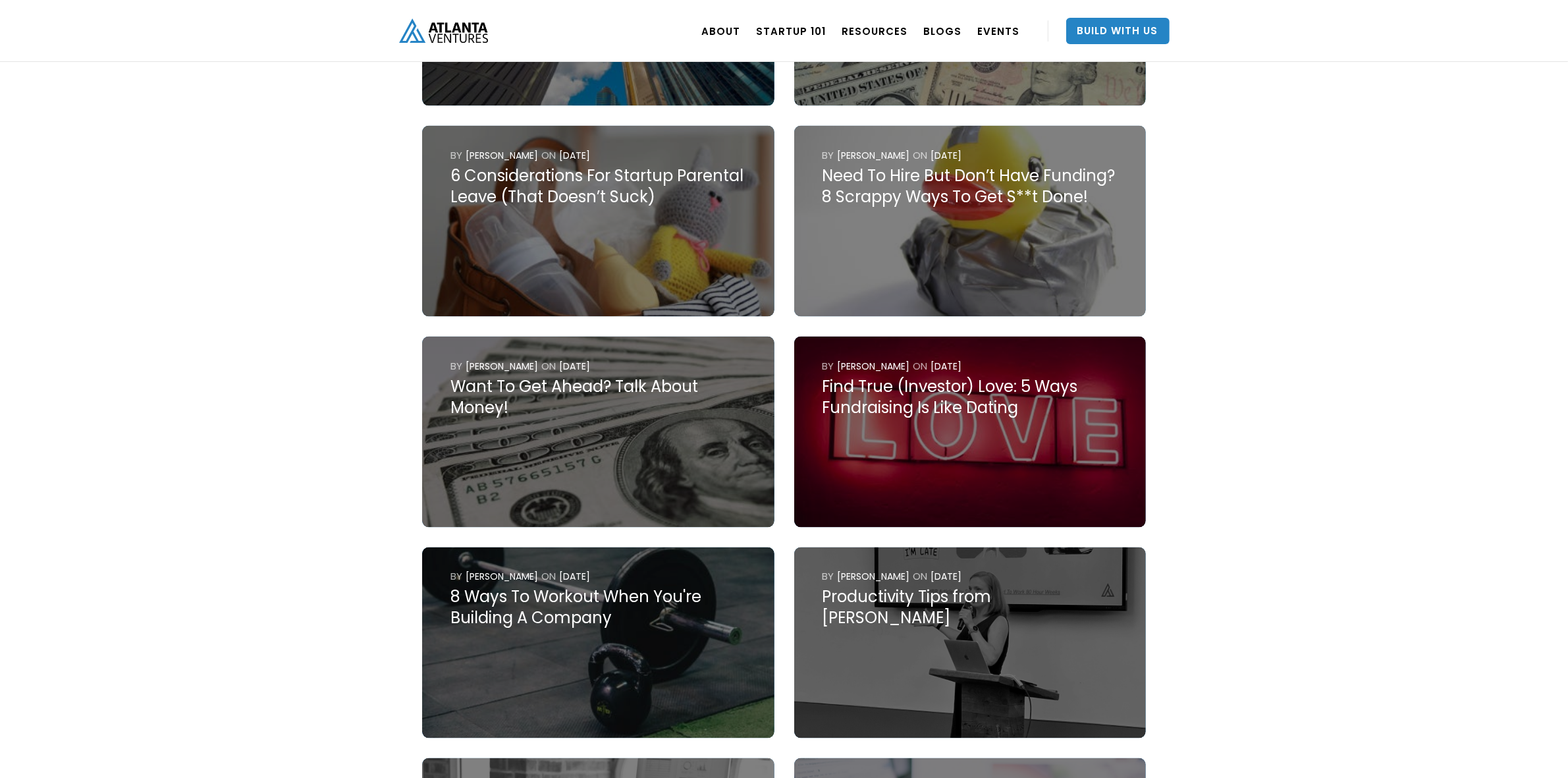
click at [603, 377] on div "Want To Get Ahead? Talk About Money!" at bounding box center [598, 397] width 296 height 42
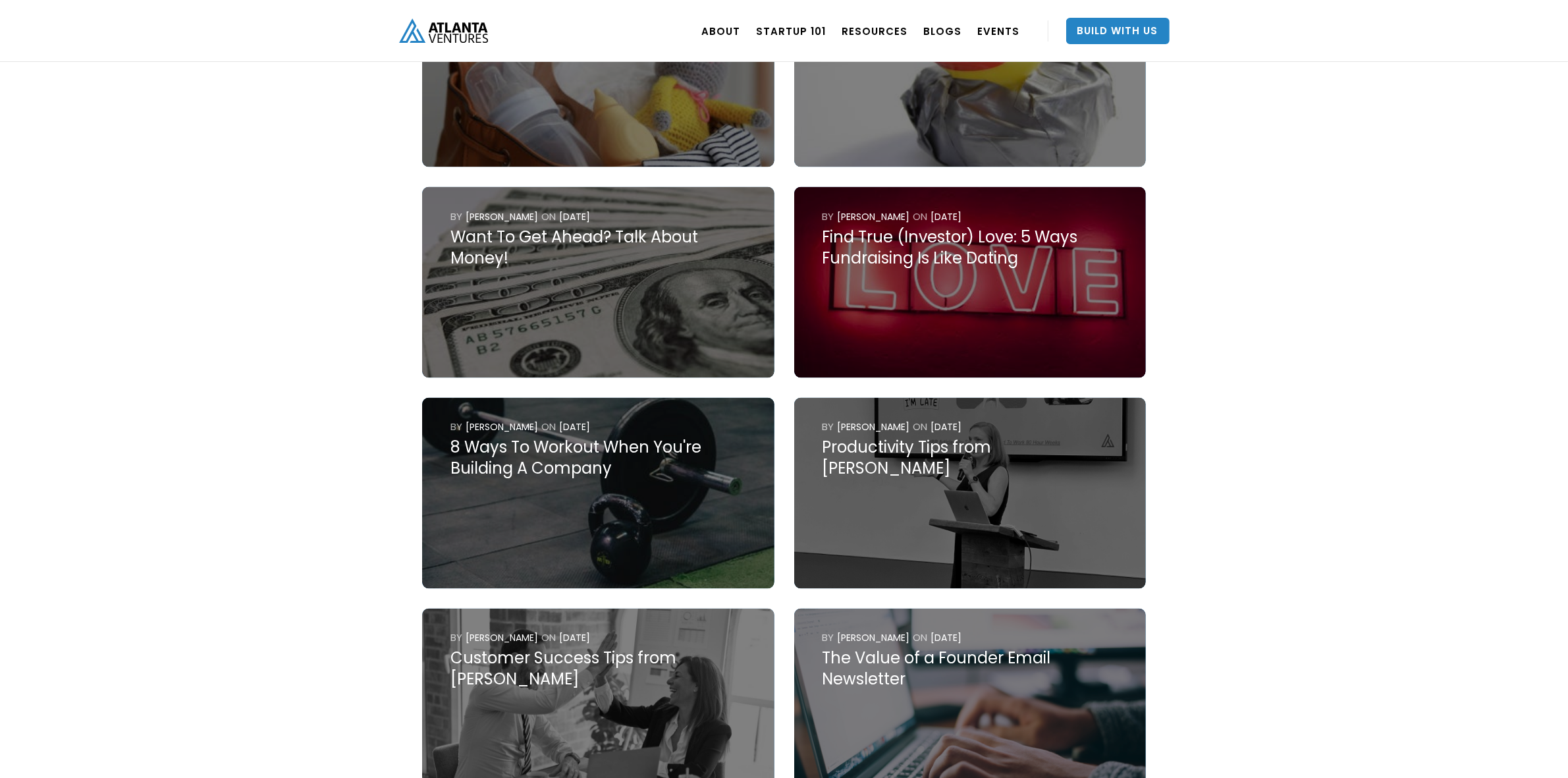
scroll to position [2801, 0]
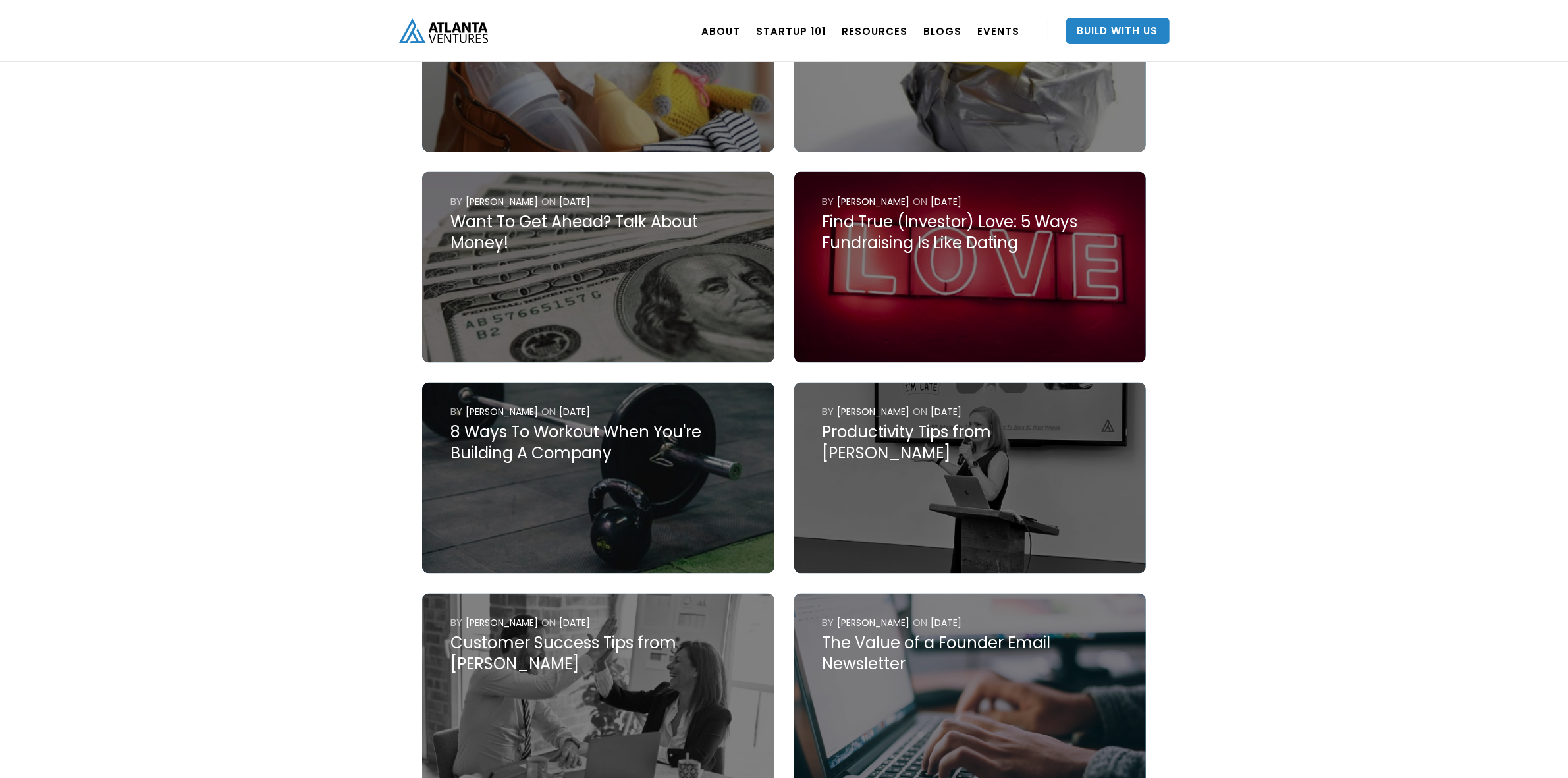
click at [512, 422] on div "8 Ways To Workout When You're Building A Company" at bounding box center [598, 443] width 296 height 42
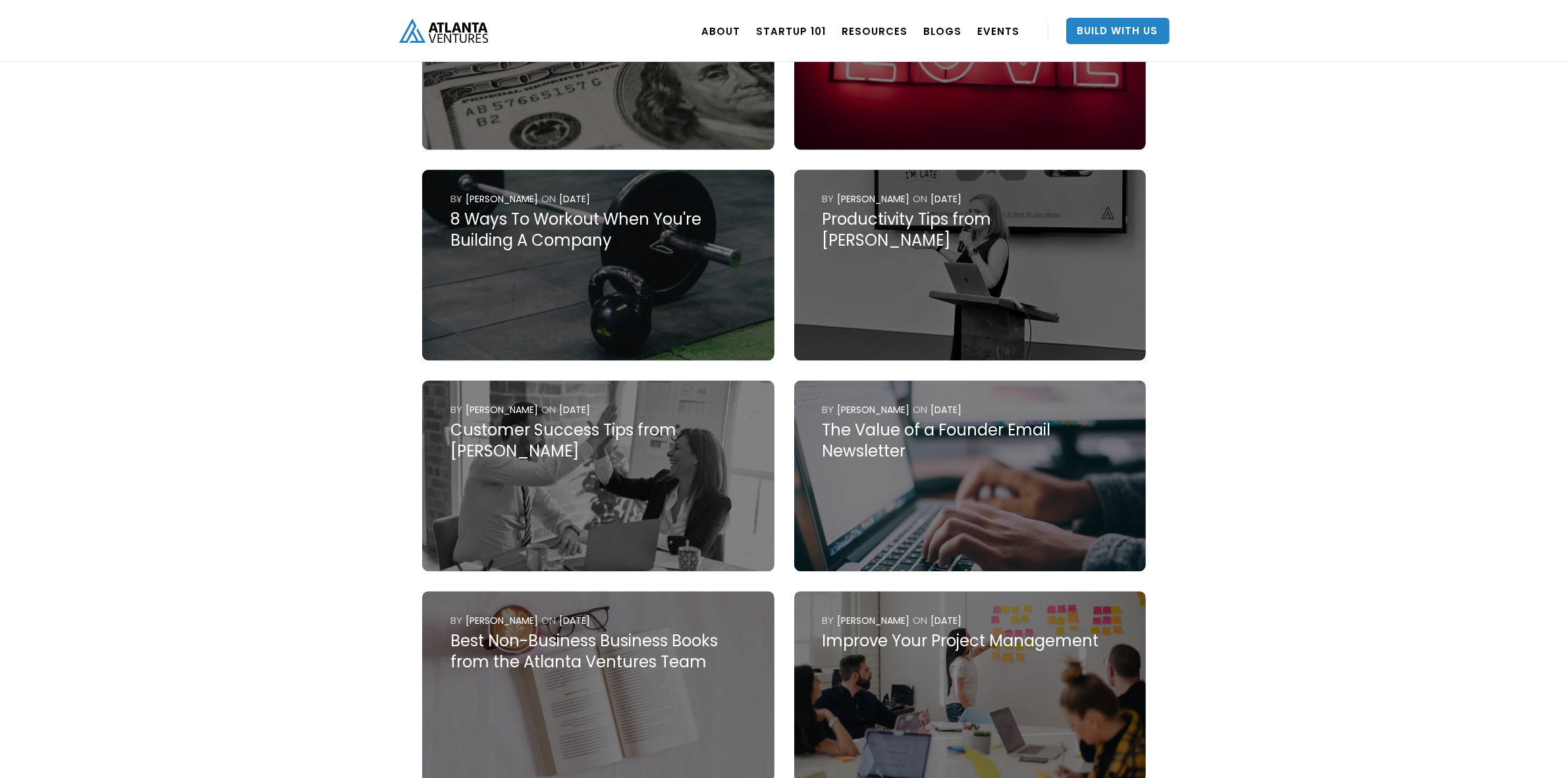
scroll to position [3048, 0]
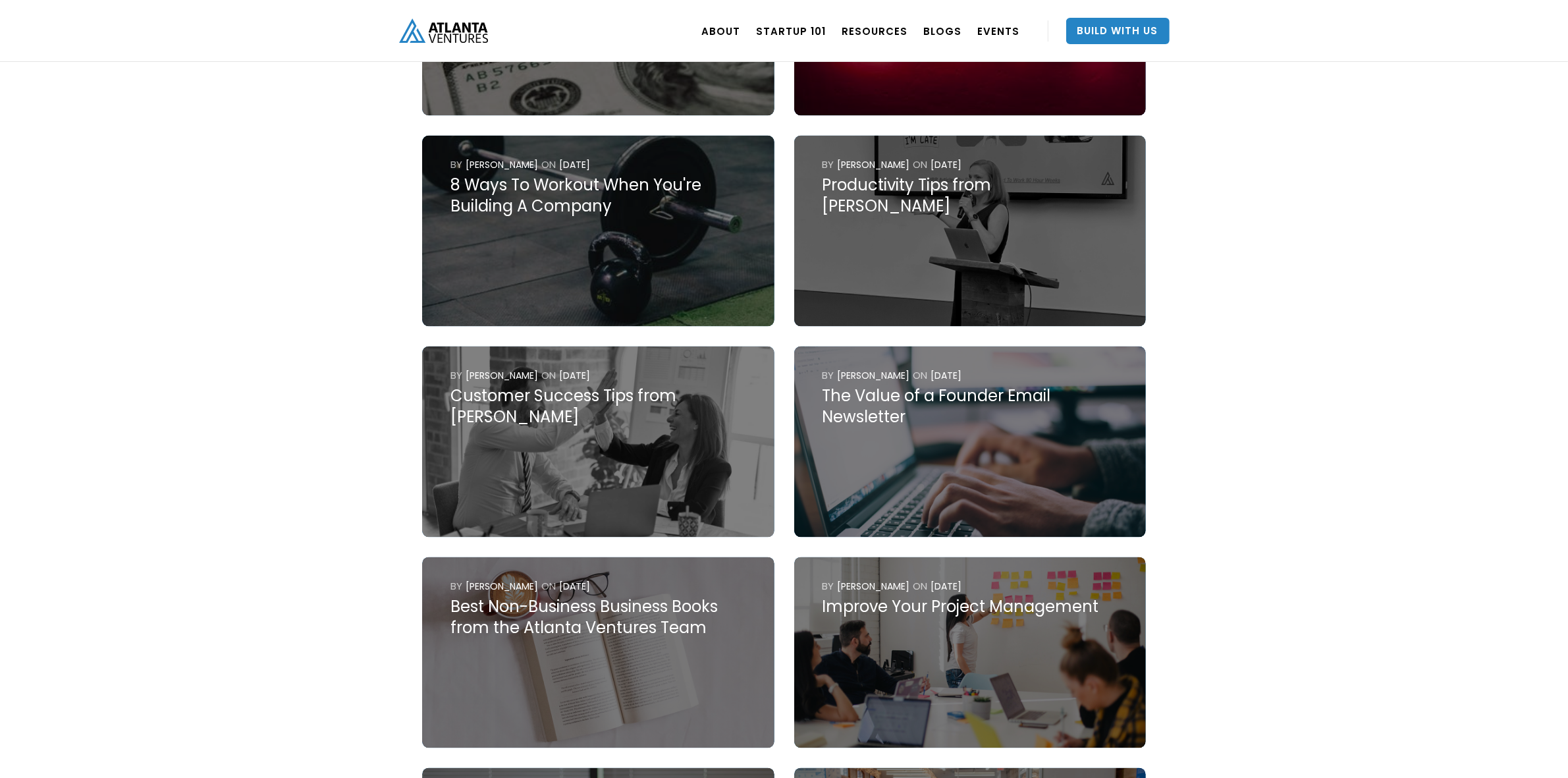
click at [1005, 175] on div "Productivity Tips from Kathryn O'Day" at bounding box center [969, 196] width 296 height 42
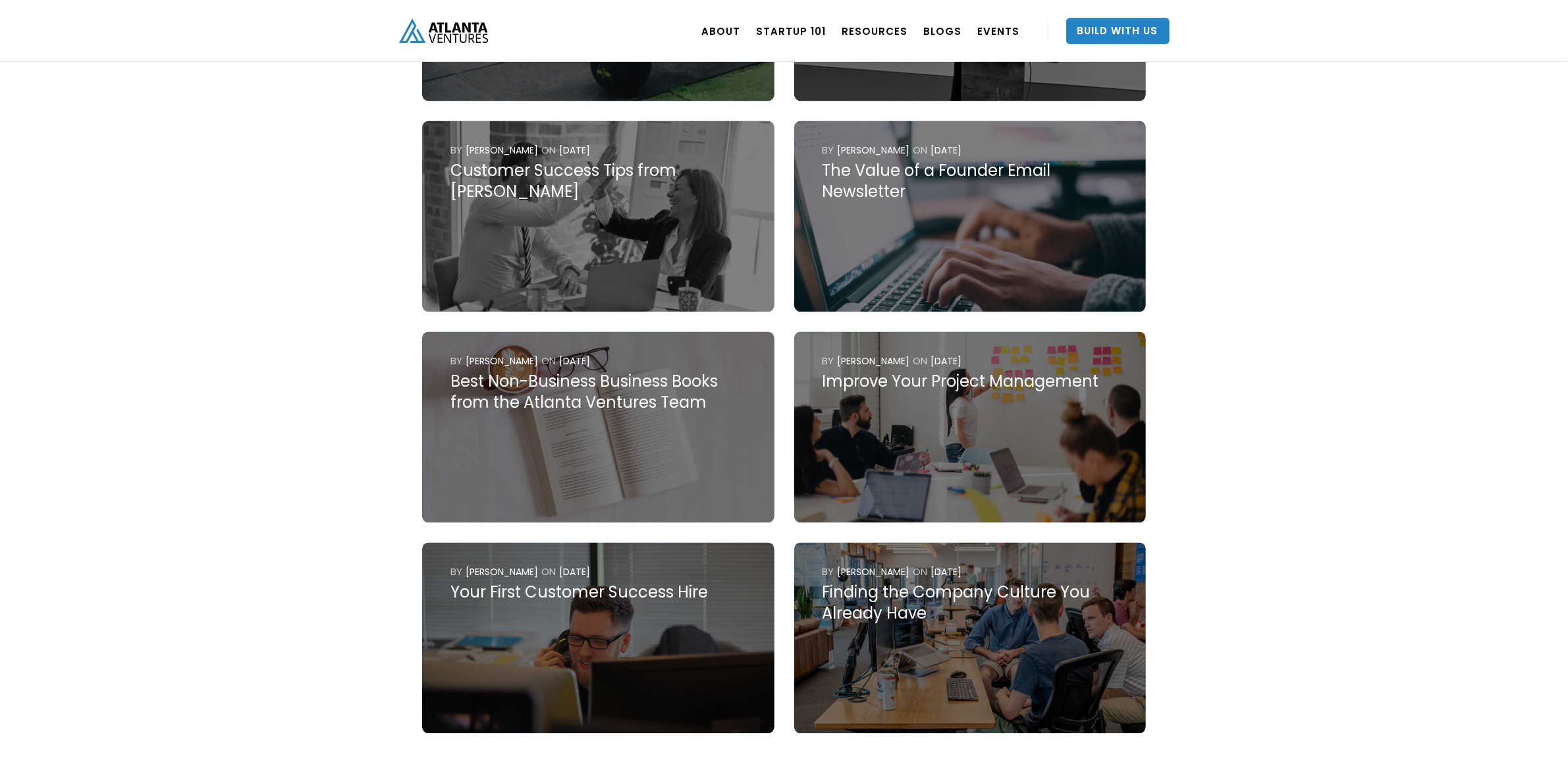
scroll to position [3295, 0]
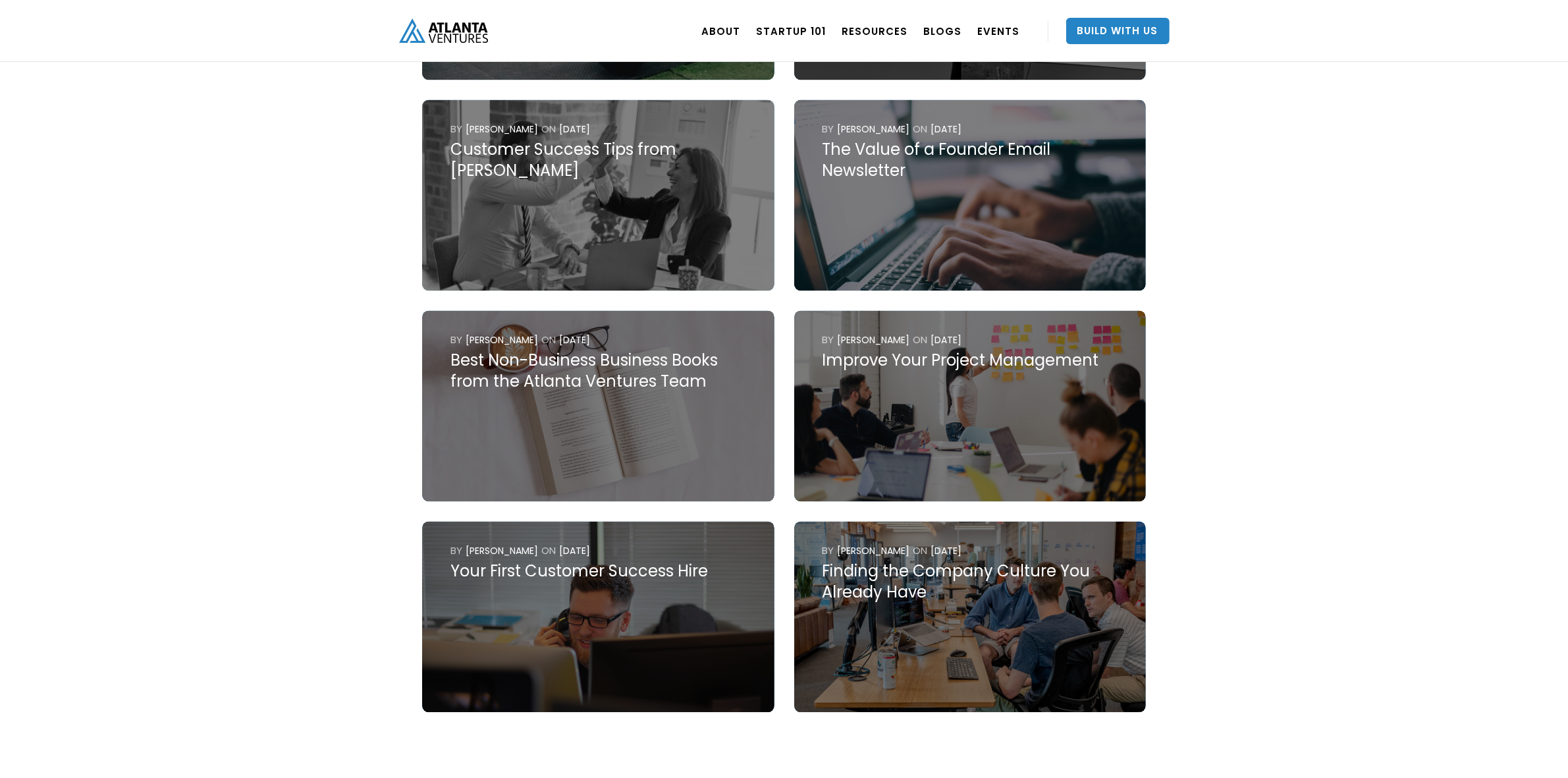
click at [978, 350] on div "Improve Your Project Management" at bounding box center [969, 360] width 296 height 21
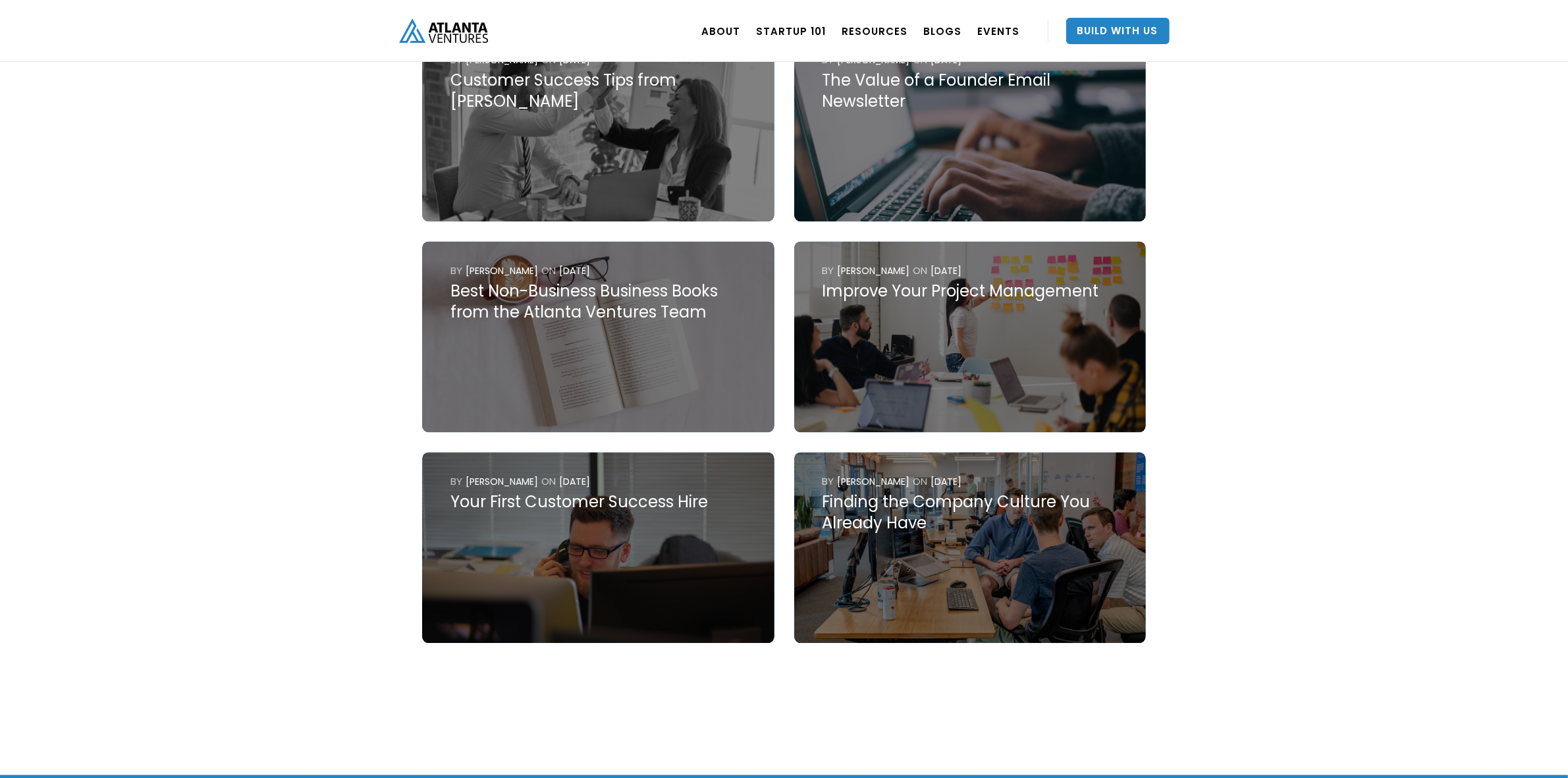
scroll to position [3460, 0]
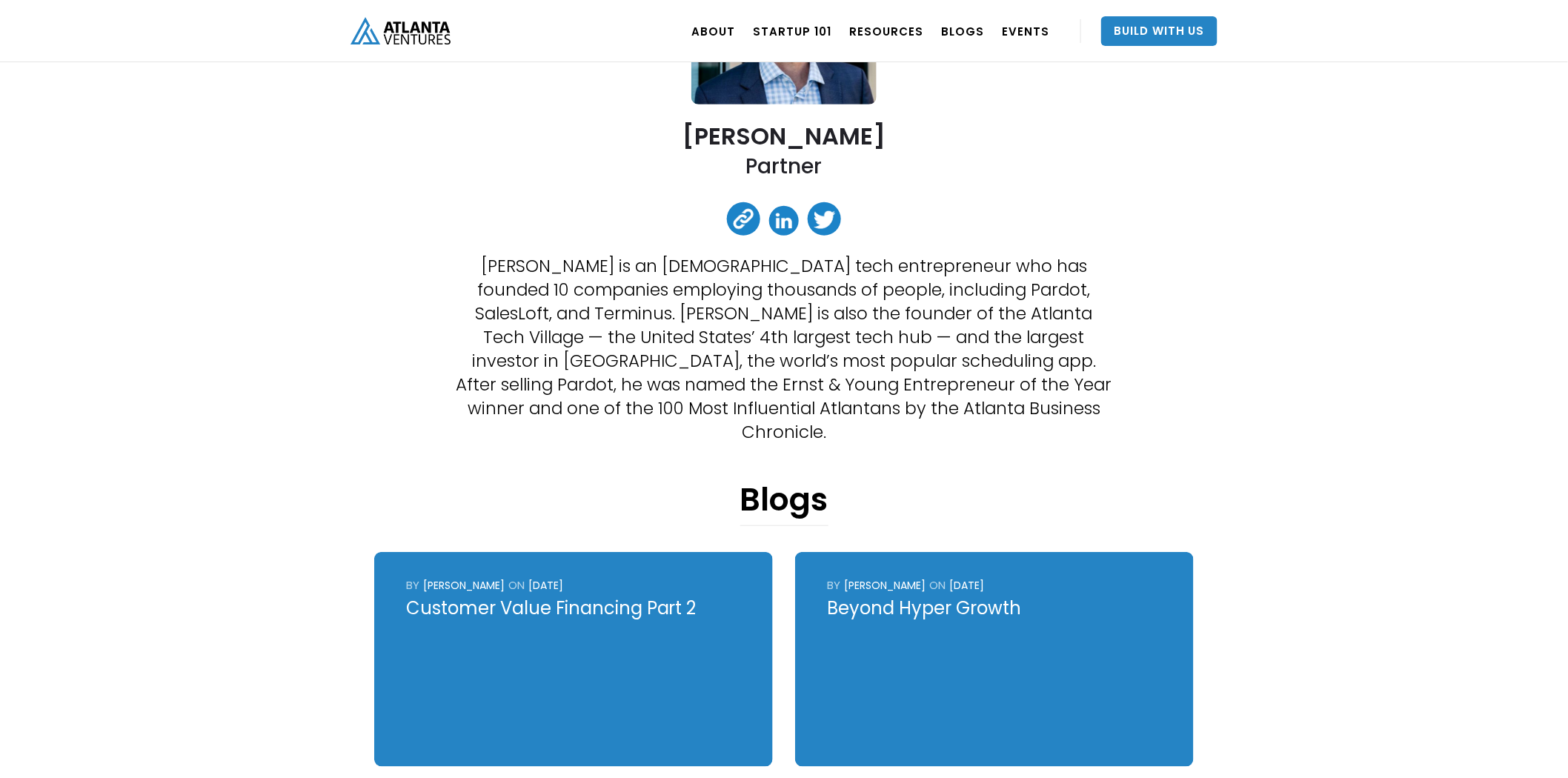
scroll to position [247, 0]
